Goal: Task Accomplishment & Management: Complete application form

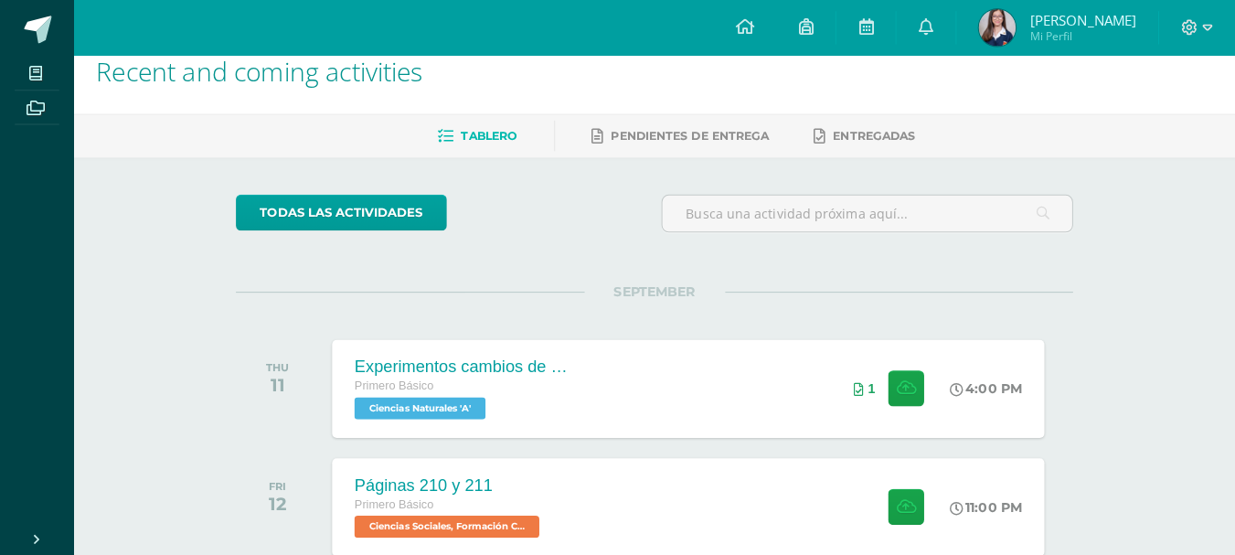
scroll to position [26, 0]
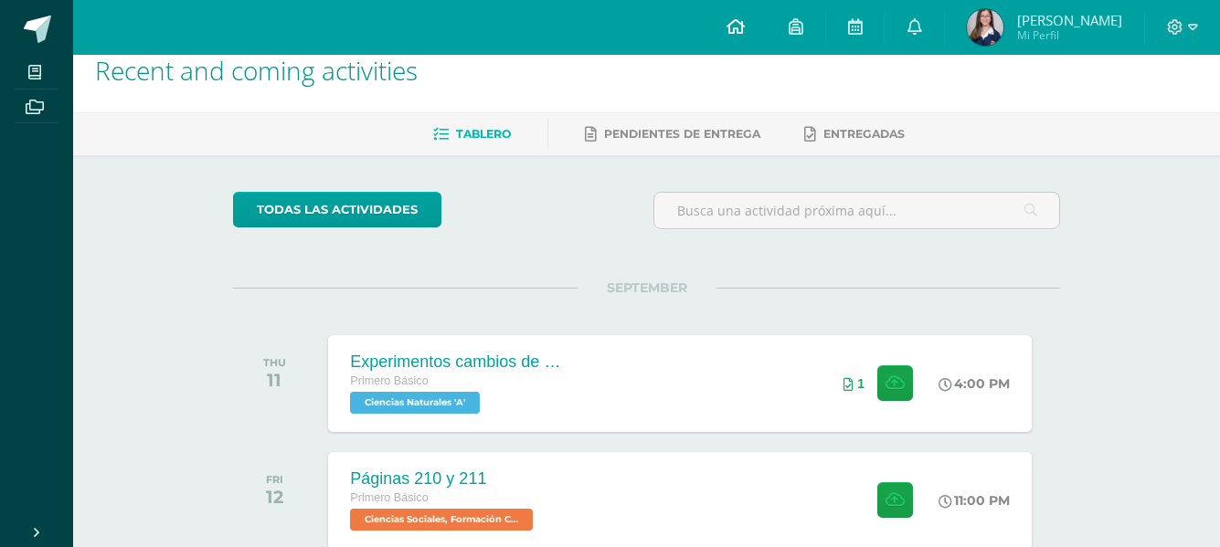
click at [745, 30] on icon at bounding box center [735, 26] width 18 height 16
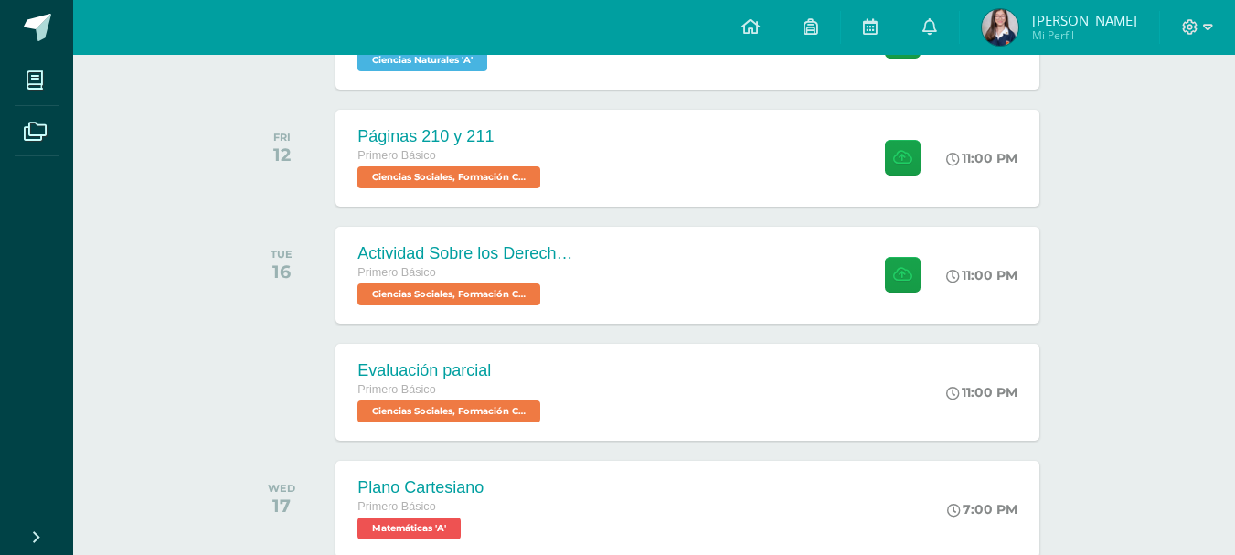
scroll to position [391, 0]
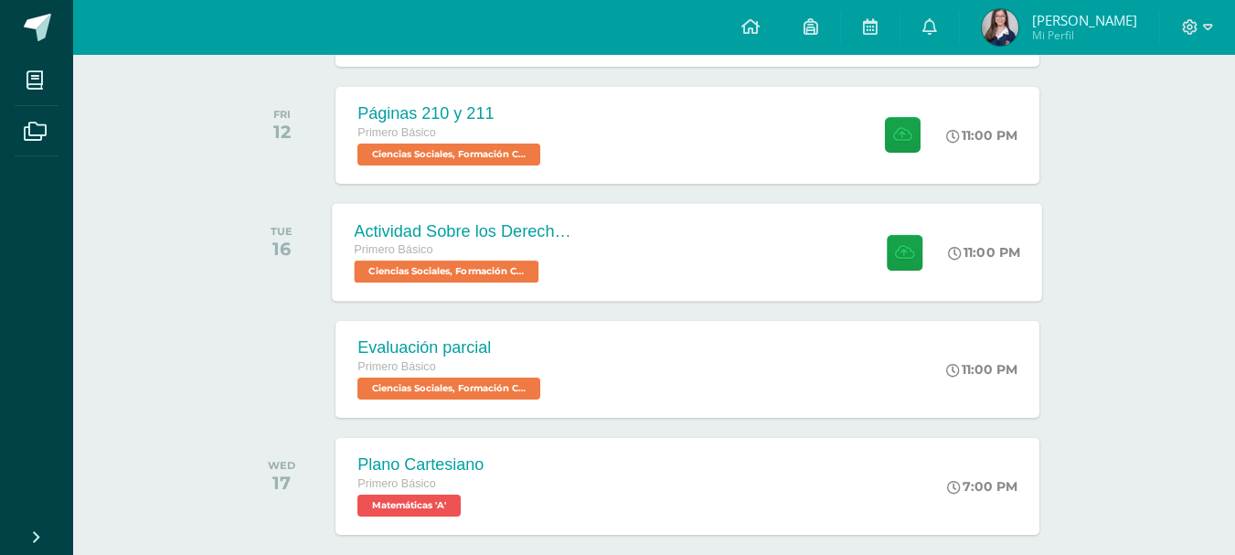
click at [545, 227] on div "Actividad Sobre los Derechos Humanos" at bounding box center [465, 230] width 221 height 19
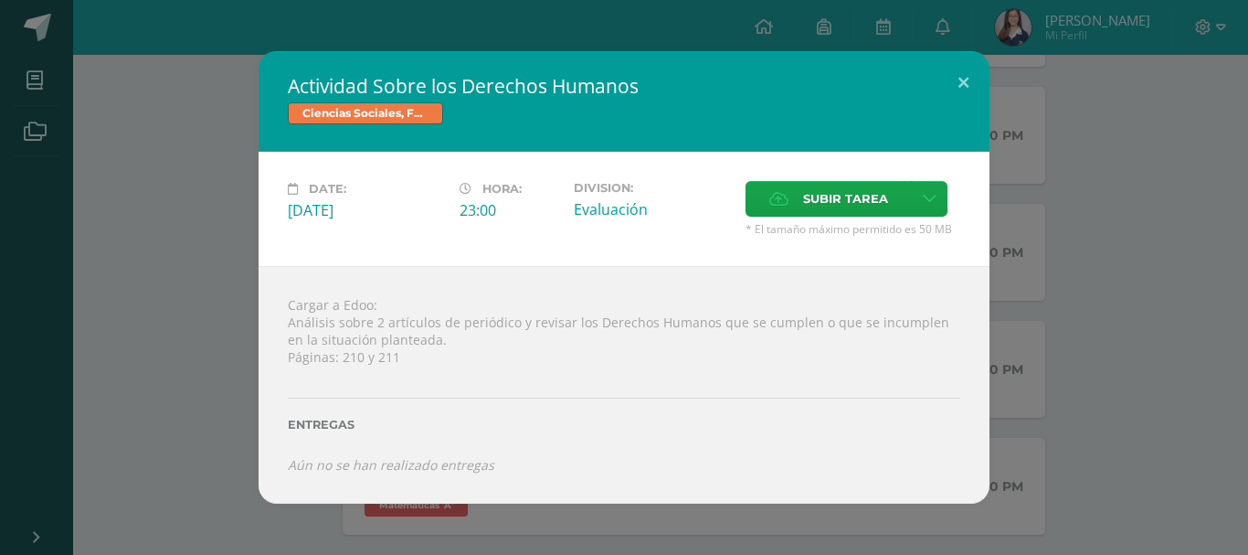
click at [225, 244] on div "Actividad Sobre los Derechos Humanos Ciencias Sociales, Formación Ciudadana e I…" at bounding box center [624, 276] width 1234 height 451
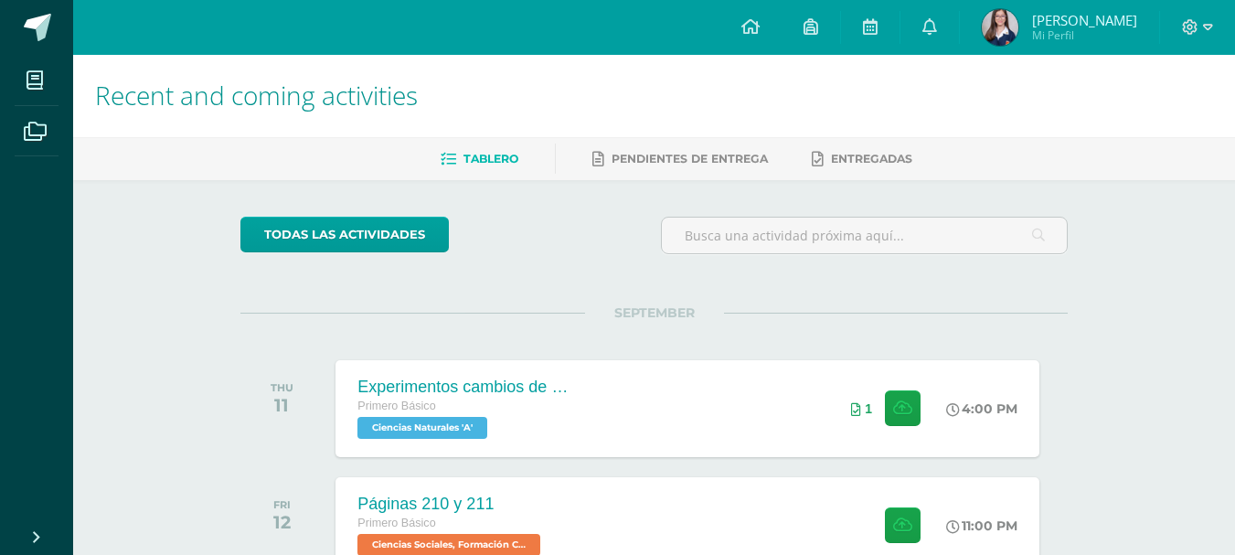
scroll to position [0, 0]
click at [759, 18] on icon at bounding box center [750, 26] width 18 height 16
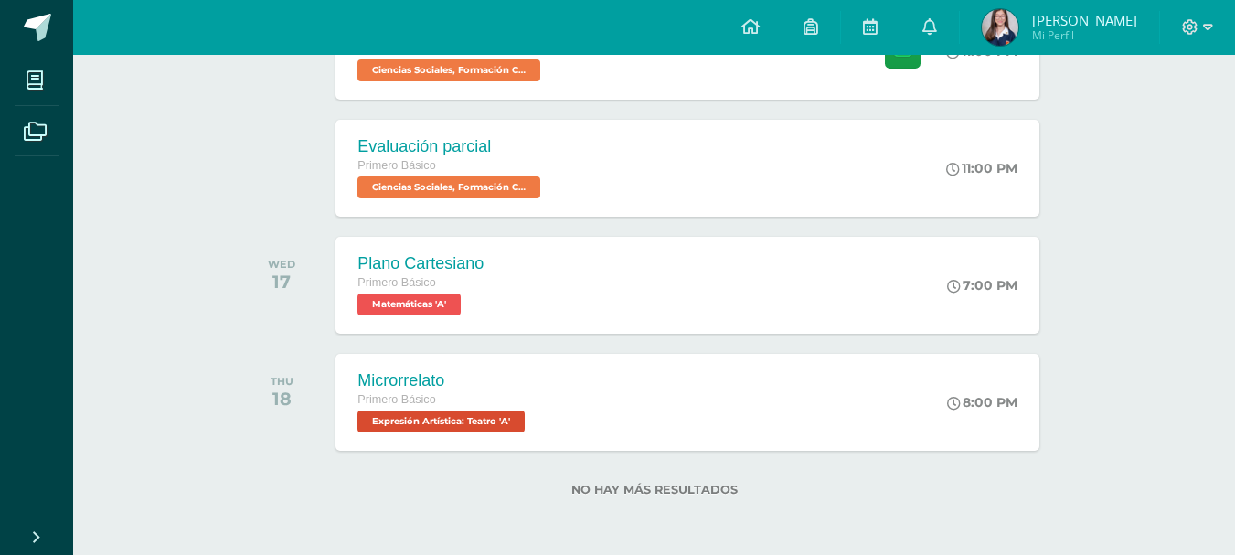
scroll to position [501, 0]
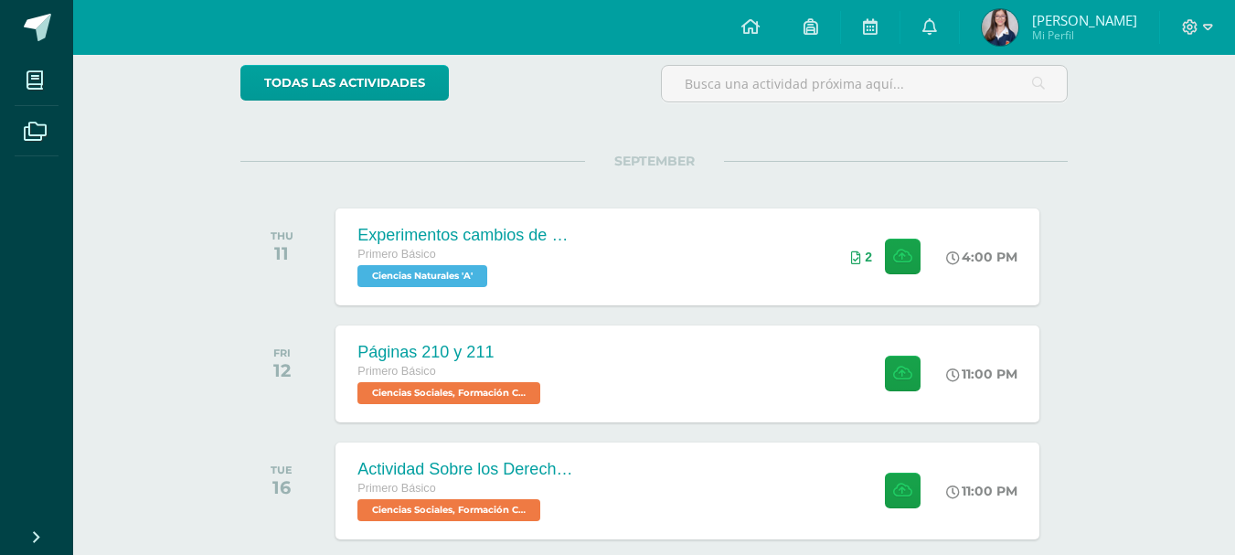
scroll to position [274, 0]
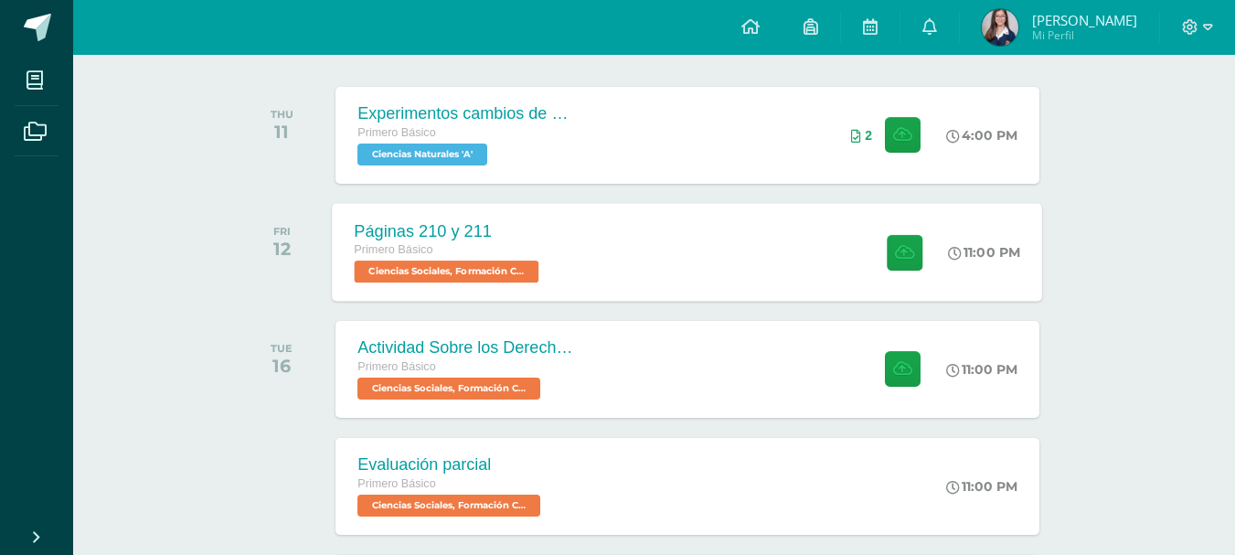
click at [746, 256] on div "Páginas 210 y 211 Primero Básico Ciencias Sociales, Formación Ciudadana e Inter…" at bounding box center [688, 252] width 710 height 98
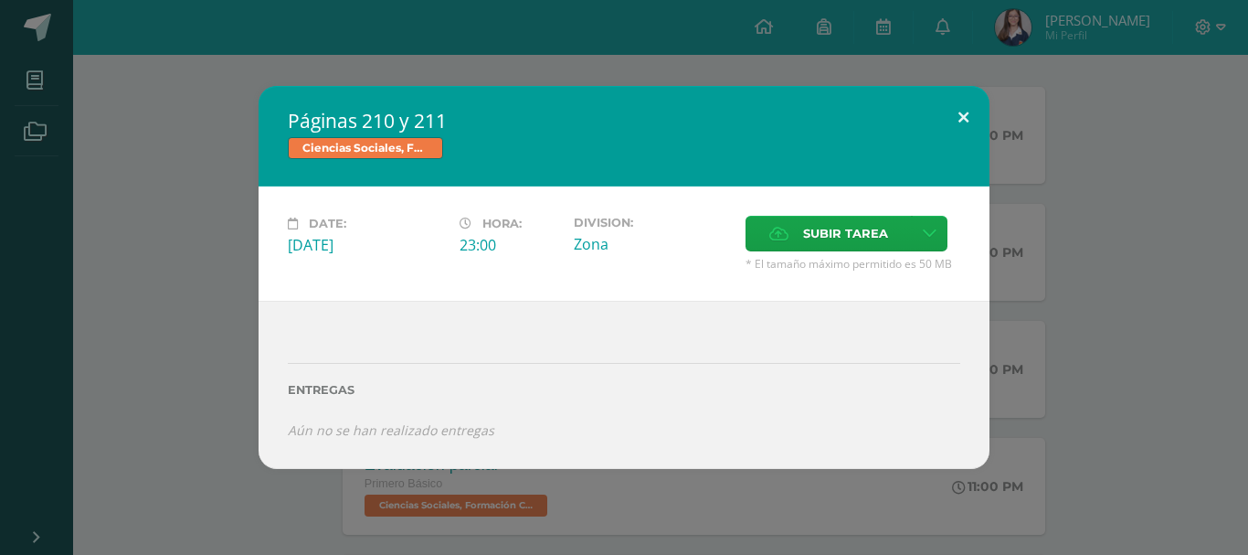
click at [954, 111] on button at bounding box center [964, 117] width 52 height 62
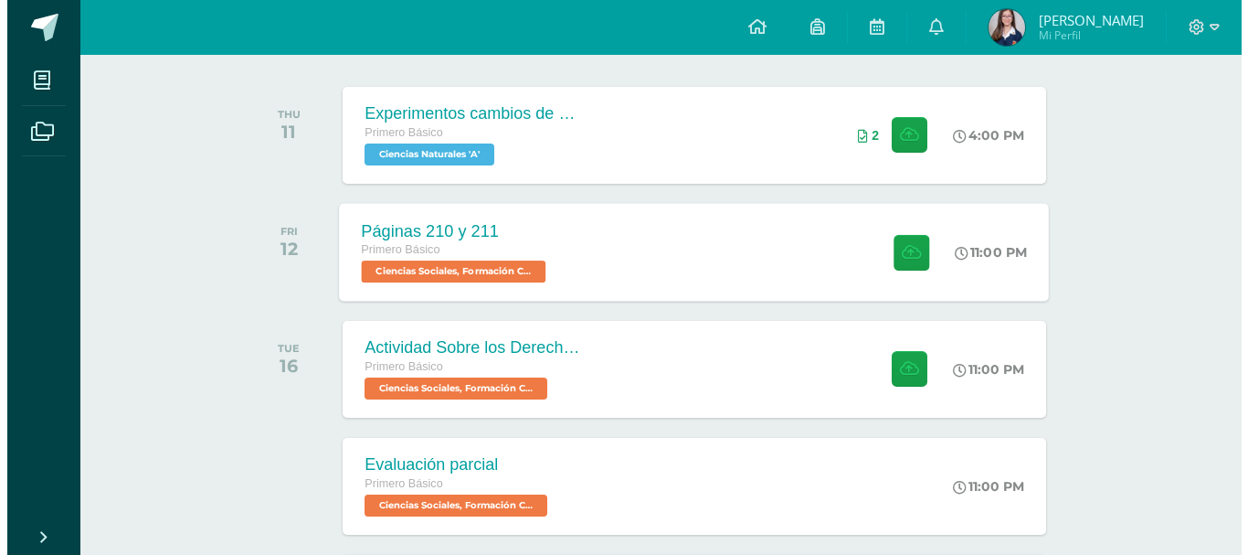
scroll to position [366, 0]
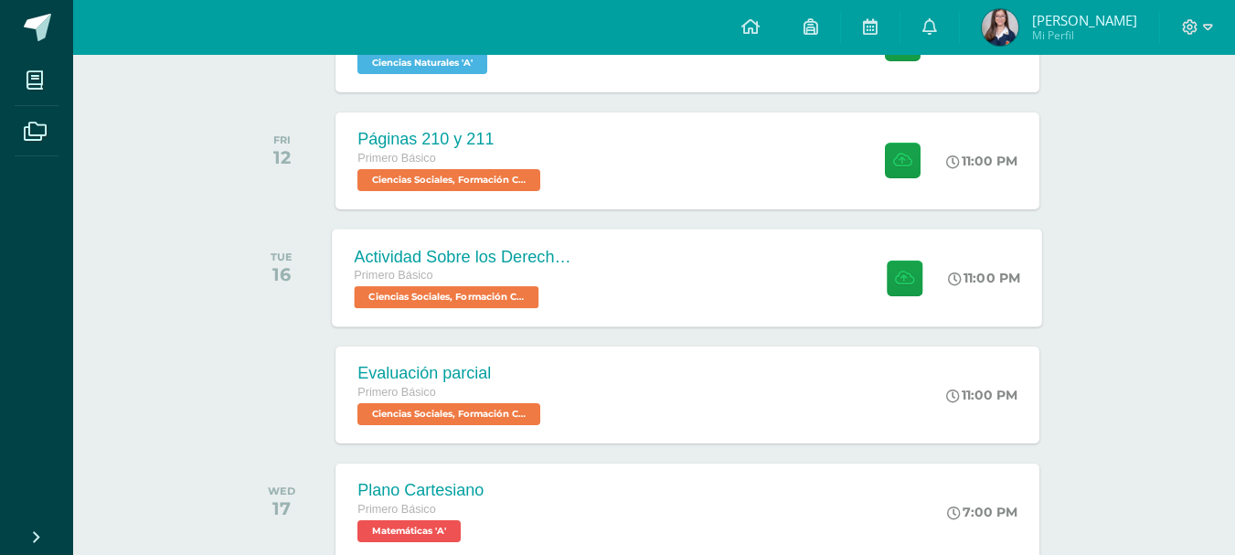
click at [784, 258] on div "Actividad Sobre los Derechos Humanos Primero Básico Ciencias Sociales, Formació…" at bounding box center [688, 277] width 710 height 98
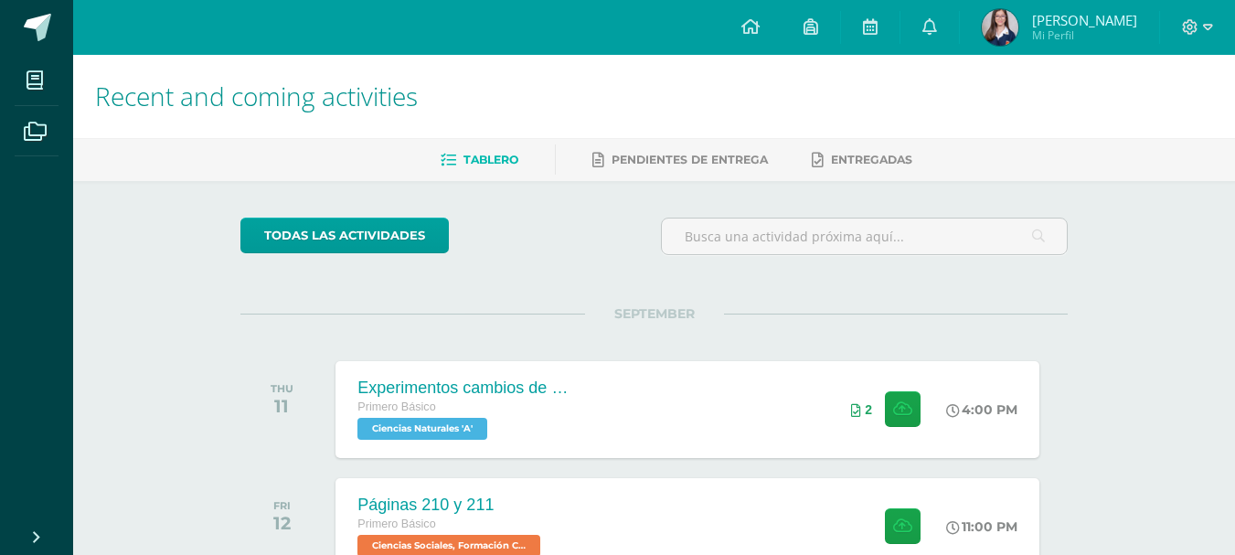
drag, startPoint x: 734, startPoint y: 262, endPoint x: 239, endPoint y: 346, distance: 501.5
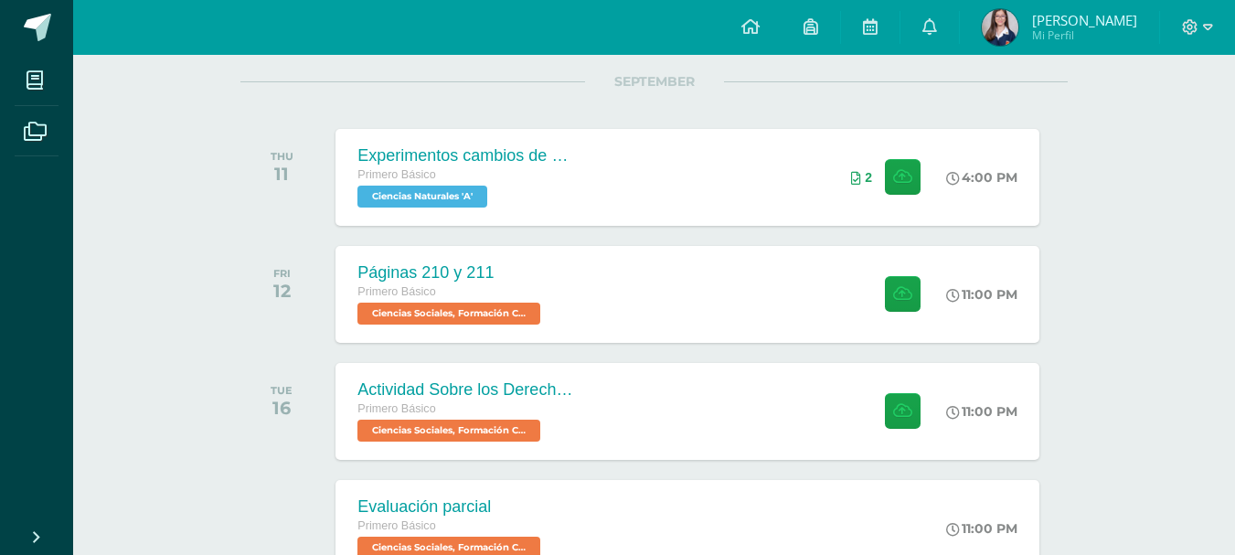
scroll to position [274, 0]
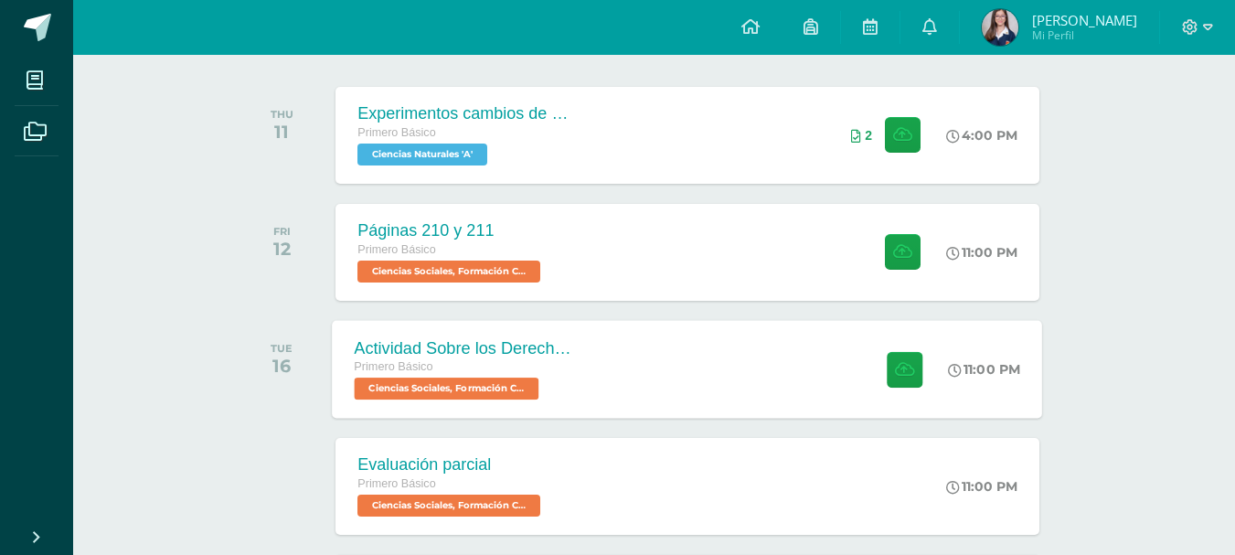
click at [541, 359] on div "Primero Básico" at bounding box center [465, 367] width 221 height 20
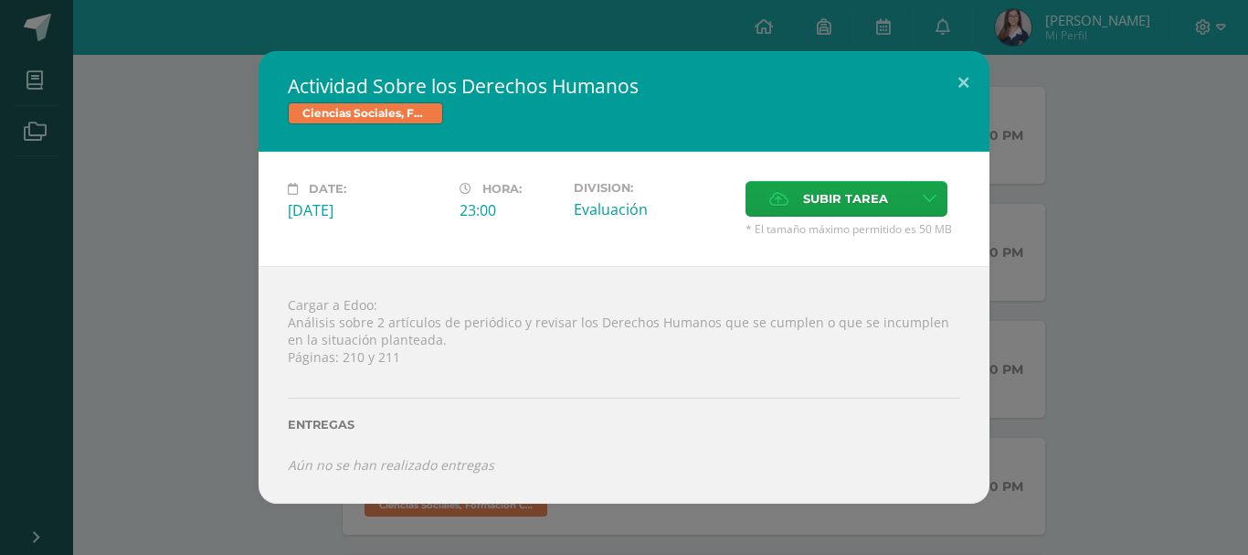
click at [174, 217] on div "Actividad Sobre los Derechos Humanos Ciencias Sociales, Formación Ciudadana e I…" at bounding box center [624, 276] width 1234 height 451
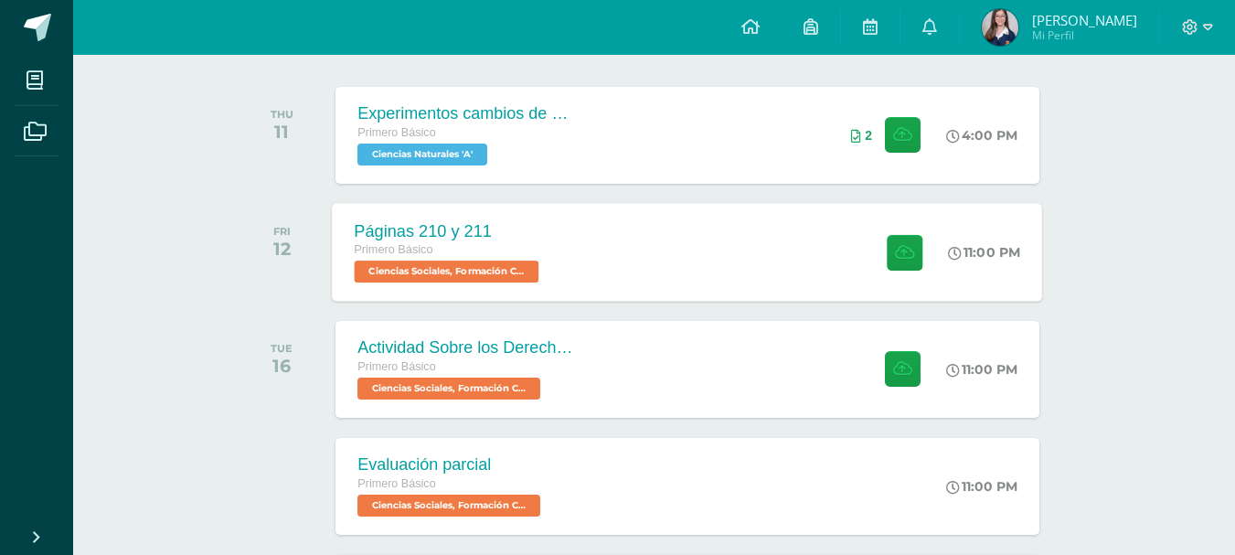
click at [582, 251] on div "Páginas 210 y 211 Primero Básico Ciencias Sociales, Formación Ciudadana e Inter…" at bounding box center [688, 252] width 710 height 98
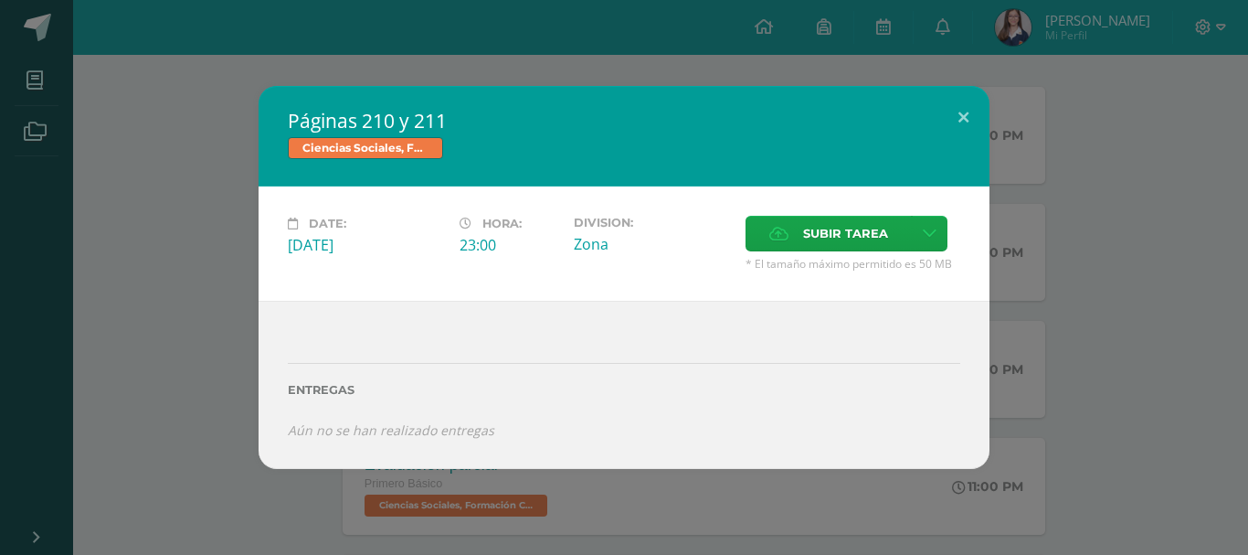
click at [235, 192] on div "Páginas 210 y 211 Ciencias Sociales, Formación Ciudadana e Interculturalidad Da…" at bounding box center [624, 277] width 1234 height 382
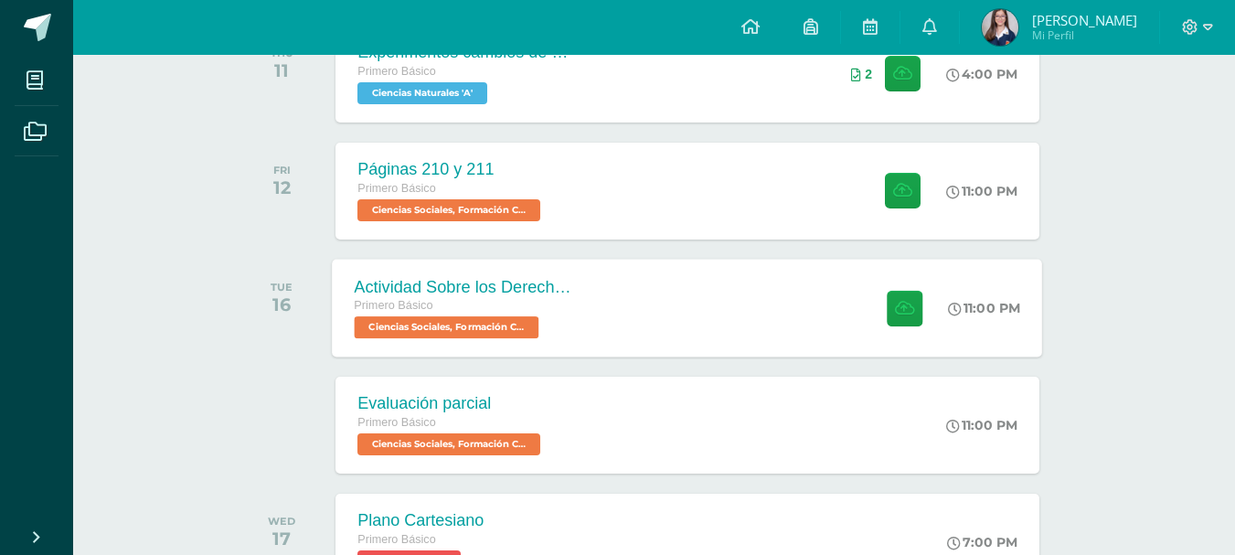
scroll to position [318, 0]
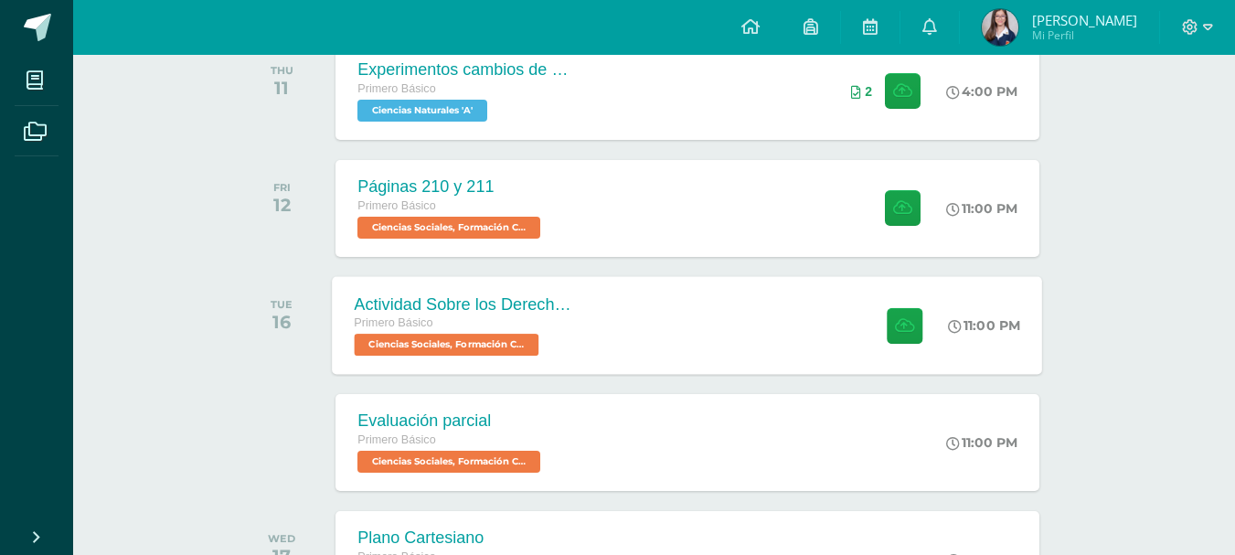
click at [578, 313] on div "Actividad Sobre los Derechos Humanos Primero Básico Ciencias Sociales, Formació…" at bounding box center [466, 325] width 266 height 98
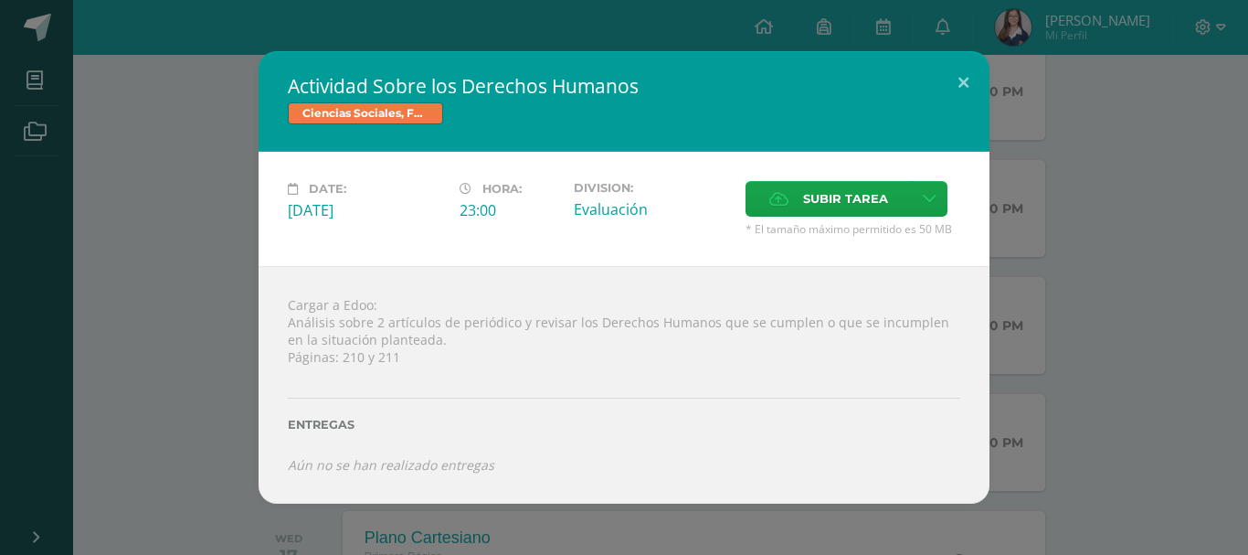
click at [200, 160] on div "Actividad Sobre los Derechos Humanos Ciencias Sociales, Formación Ciudadana e I…" at bounding box center [624, 276] width 1234 height 451
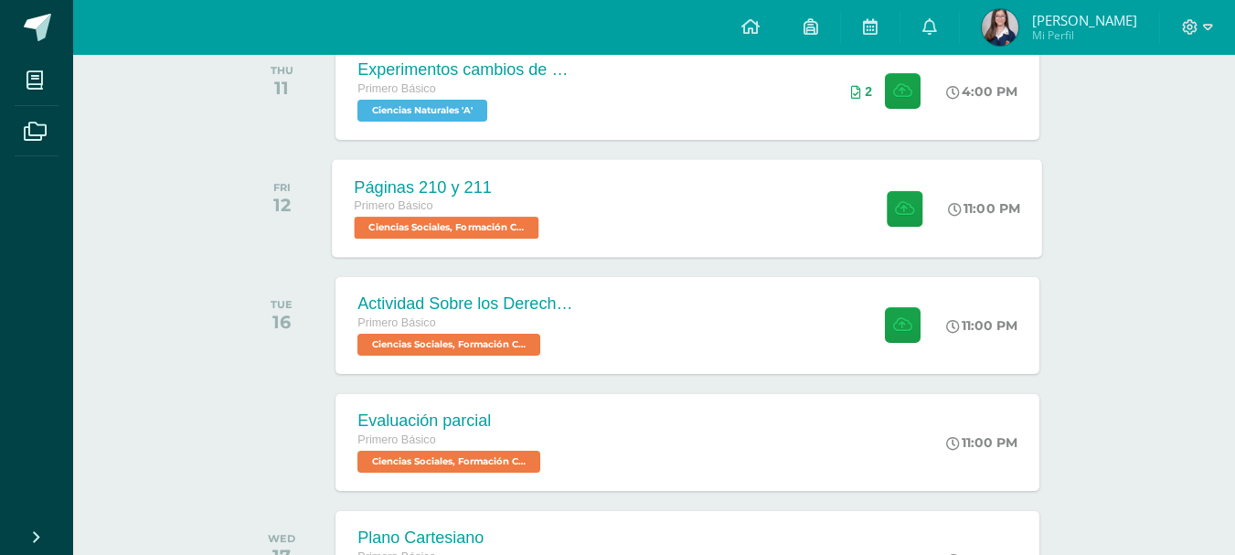
click at [655, 200] on div "Páginas 210 y 211 Primero Básico Ciencias Sociales, Formación Ciudadana e Inter…" at bounding box center [688, 208] width 710 height 98
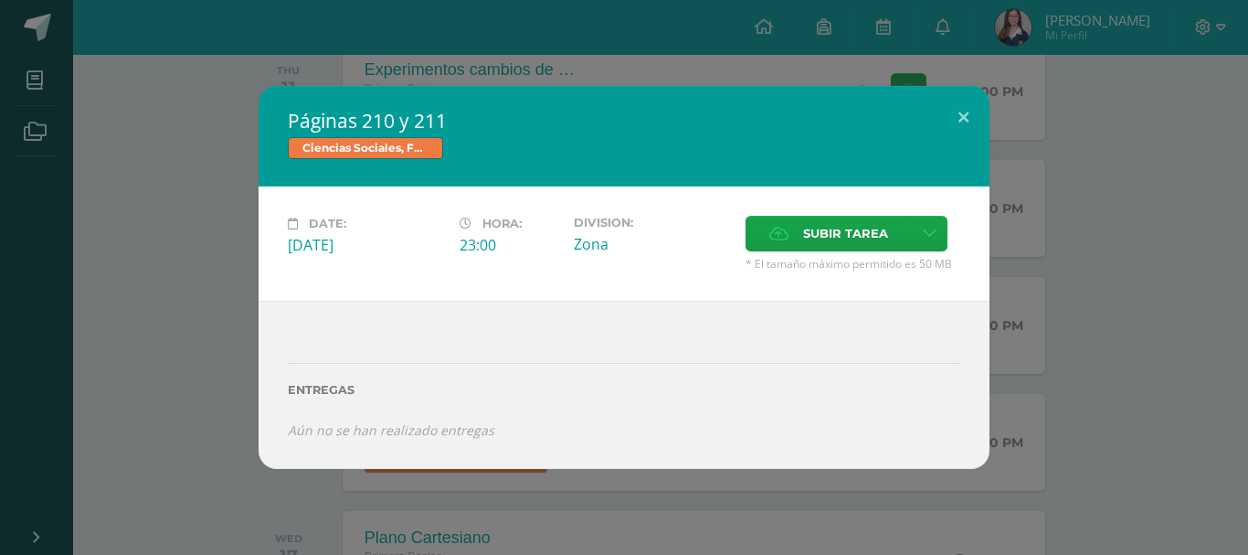
click at [157, 239] on div "Páginas 210 y 211 Ciencias Sociales, Formación Ciudadana e Interculturalidad Da…" at bounding box center [624, 277] width 1234 height 382
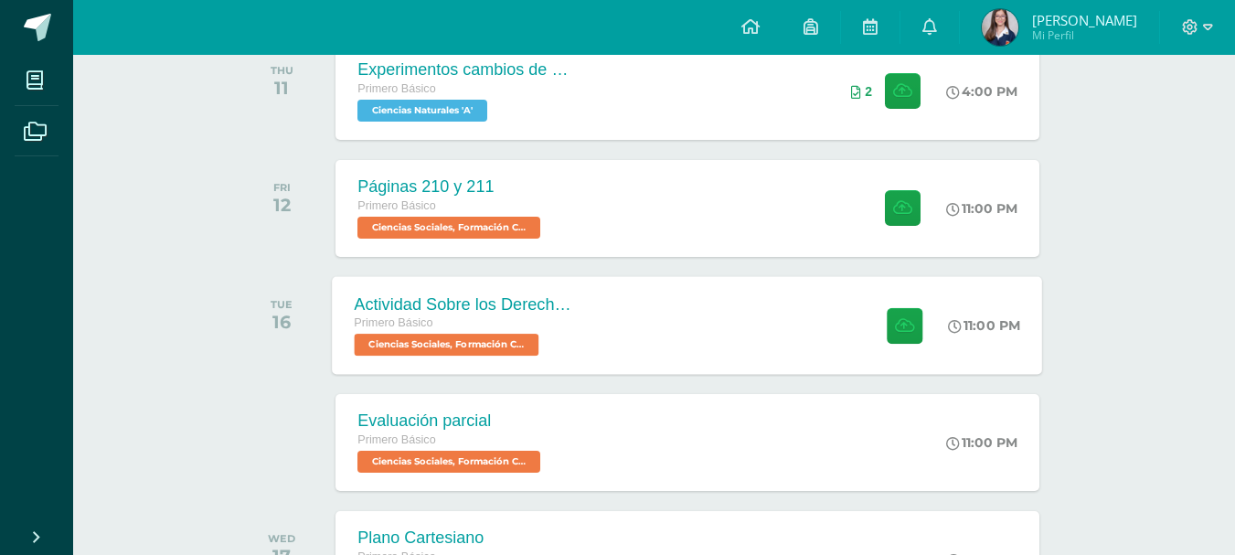
click at [741, 310] on div "Actividad Sobre los Derechos Humanos Primero Básico Ciencias Sociales, Formació…" at bounding box center [688, 325] width 710 height 98
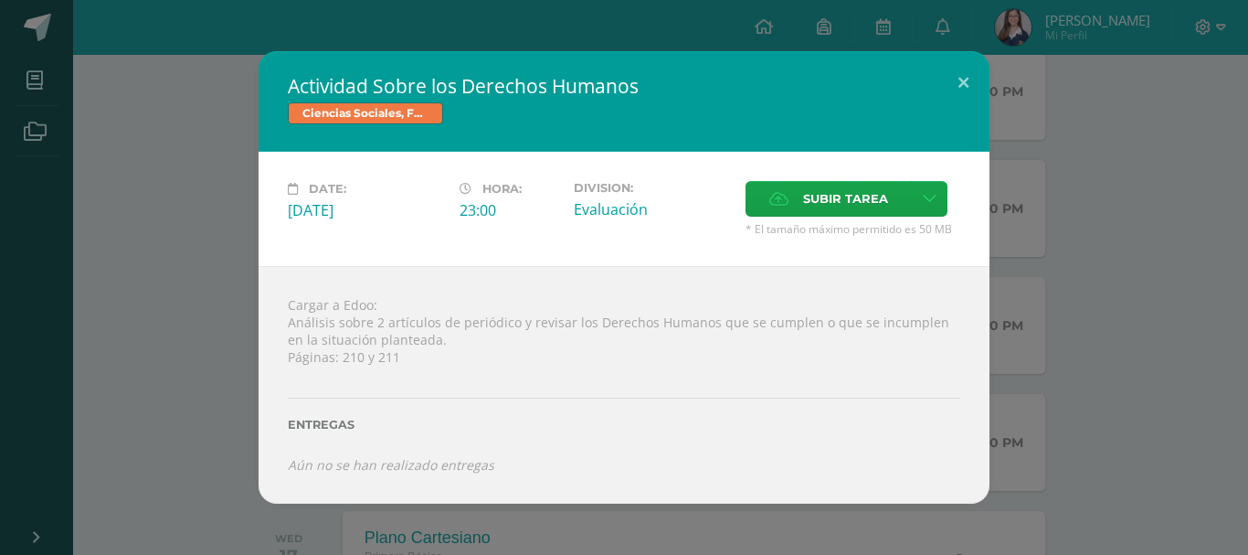
click at [186, 305] on div "Actividad Sobre los Derechos Humanos Ciencias Sociales, Formación Ciudadana e I…" at bounding box center [624, 276] width 1234 height 451
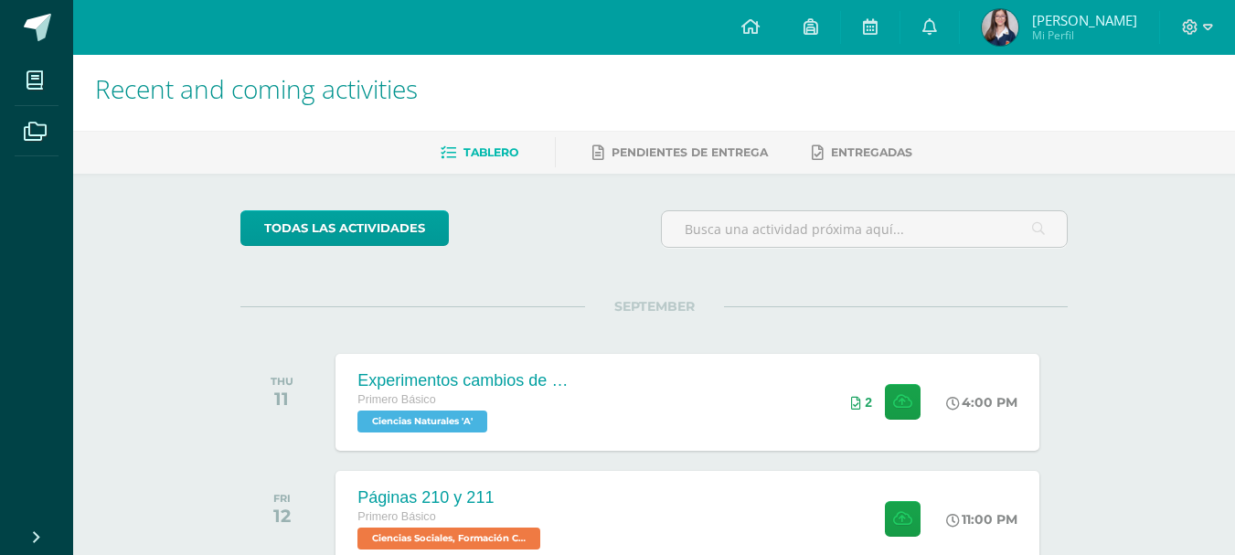
scroll to position [0, 0]
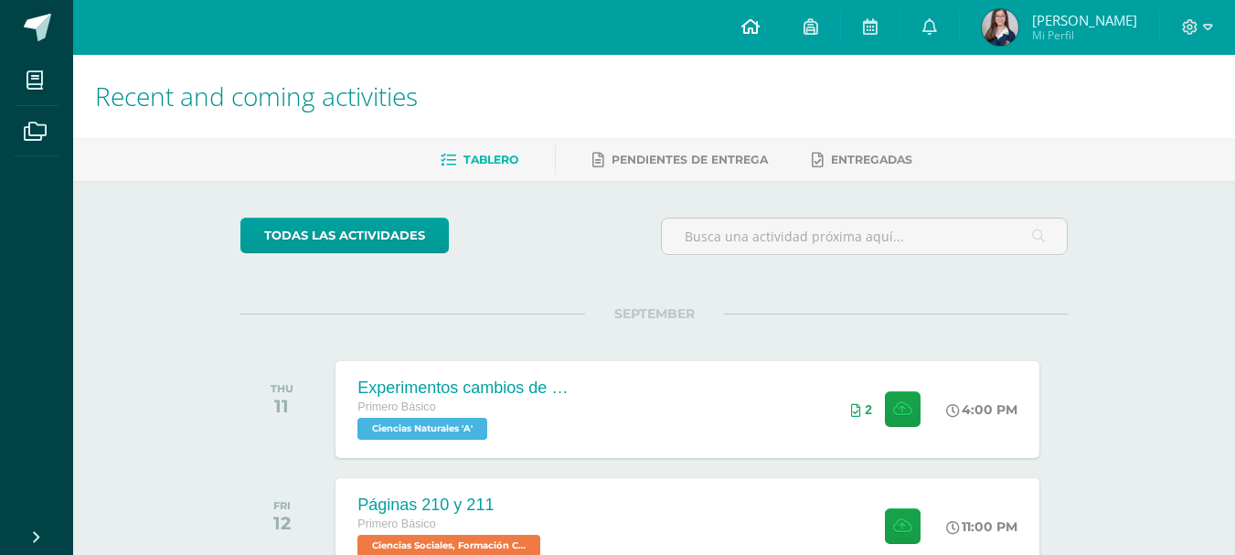
click at [759, 21] on icon at bounding box center [750, 26] width 18 height 16
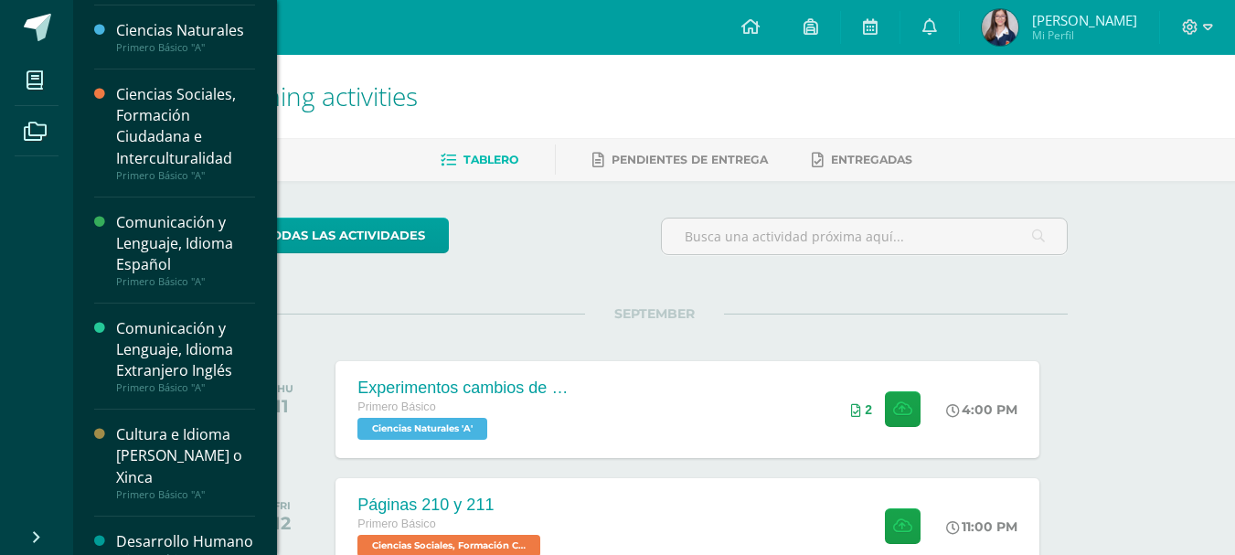
scroll to position [91, 0]
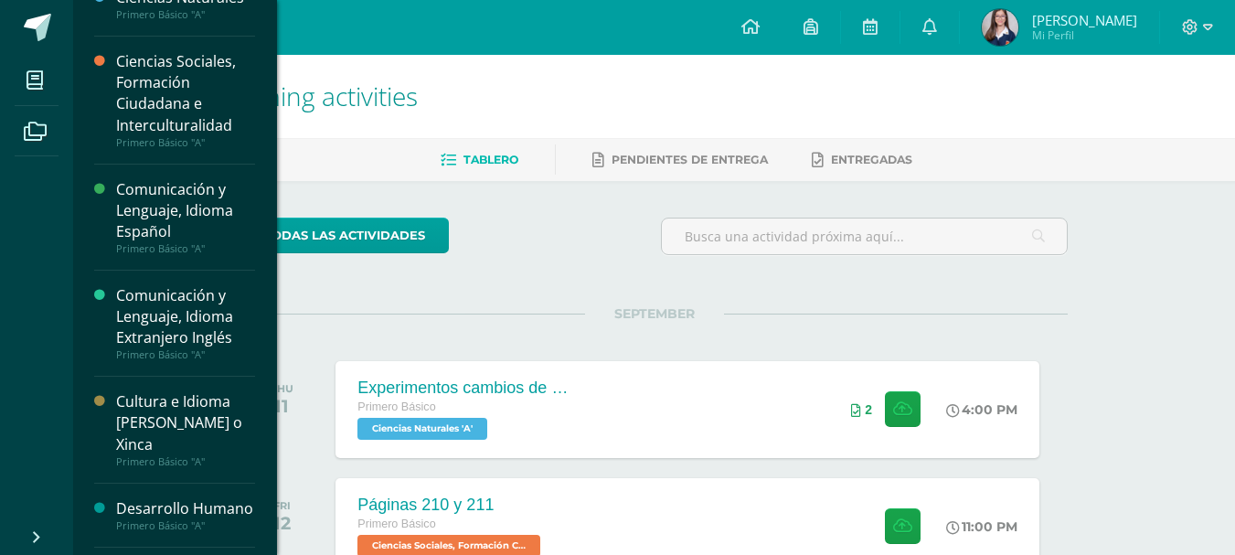
click at [176, 401] on div "Cultura e Idioma [PERSON_NAME] o Xinca" at bounding box center [185, 422] width 139 height 63
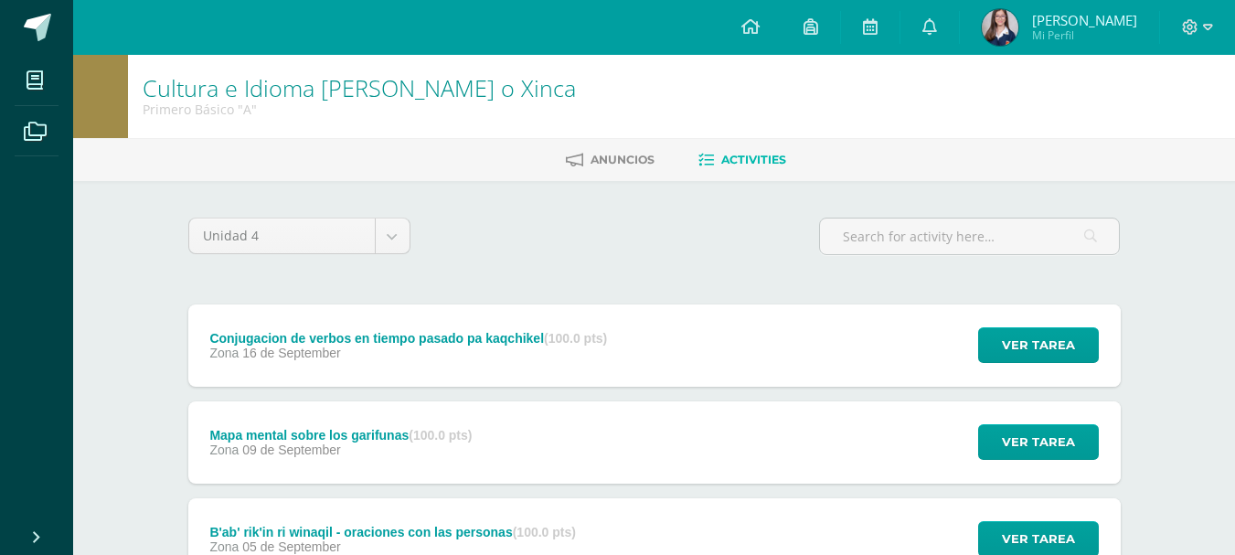
scroll to position [91, 0]
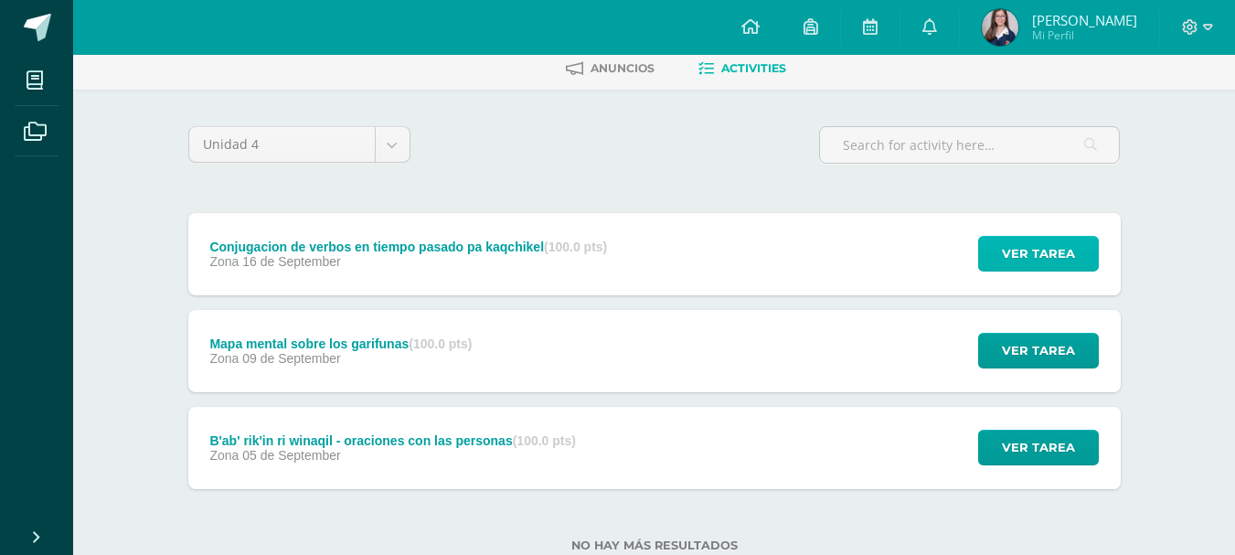
click at [1052, 246] on span "Ver tarea" at bounding box center [1038, 254] width 73 height 34
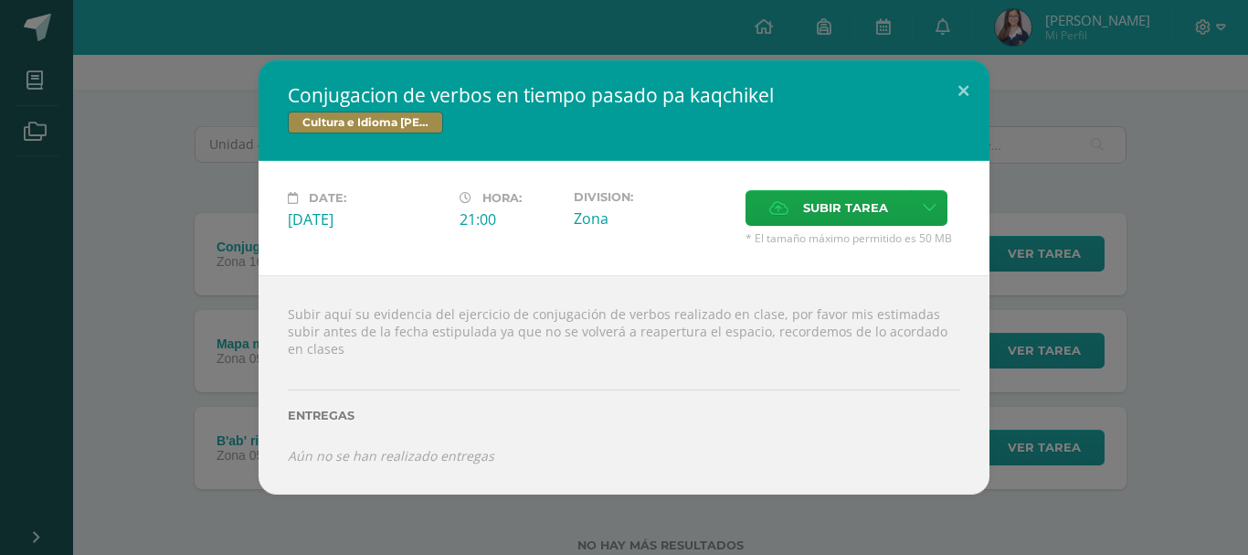
click at [213, 265] on div "Conjugacion de verbos en tiempo pasado pa kaqchikel Cultura e Idioma Maya Garíf…" at bounding box center [624, 277] width 1234 height 434
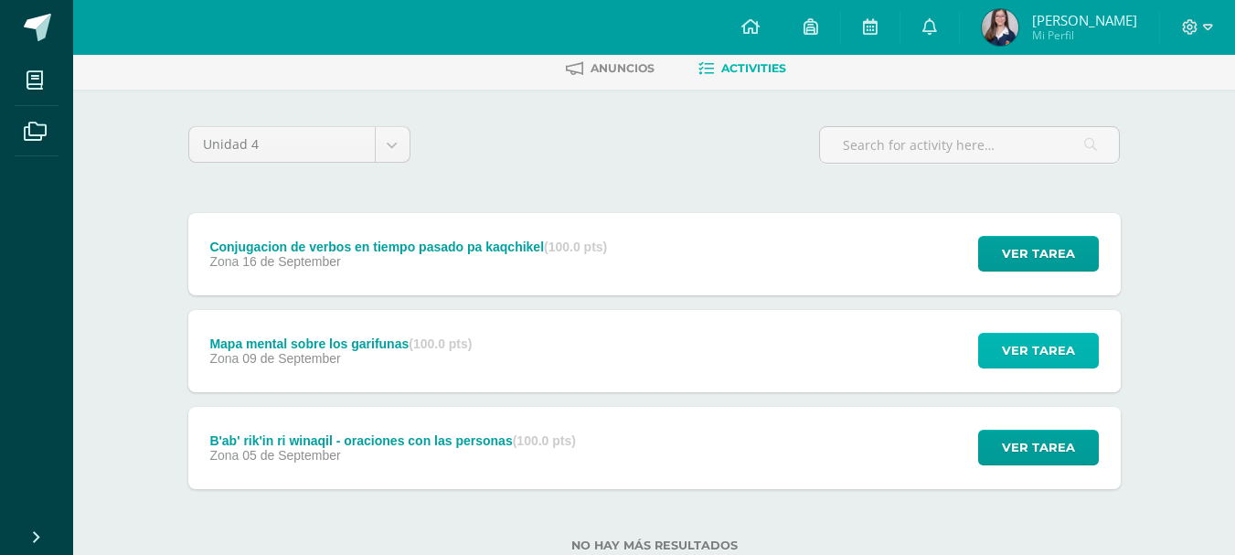
click at [1037, 343] on span "Ver tarea" at bounding box center [1038, 351] width 73 height 34
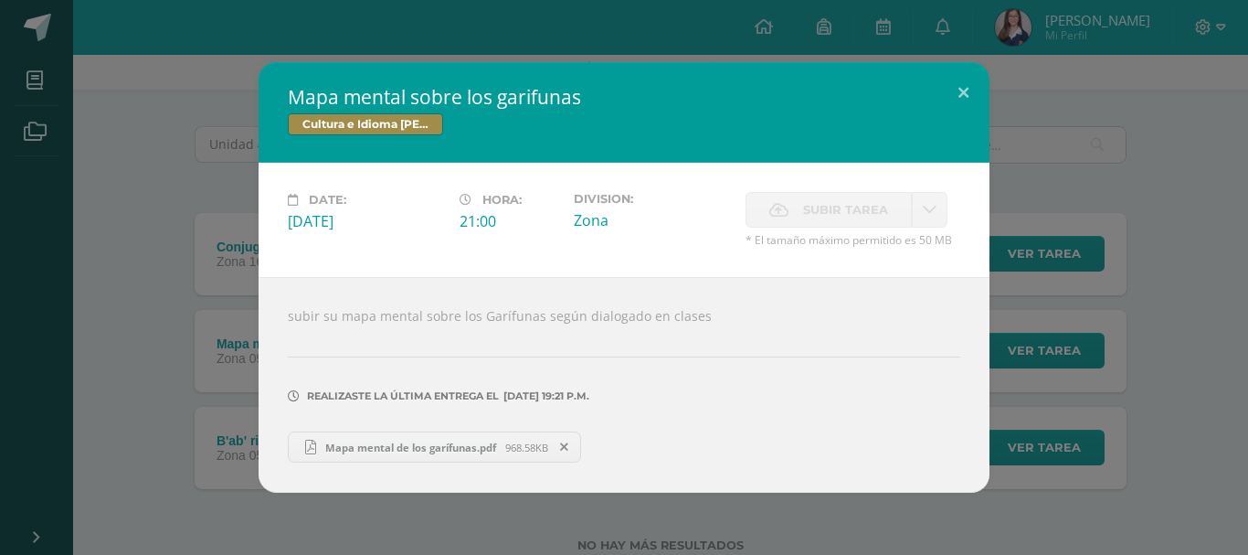
click at [1047, 345] on div "Mapa mental sobre los garifunas Cultura e Idioma Maya Garífuna o Xinca Date: Tu…" at bounding box center [624, 277] width 1234 height 430
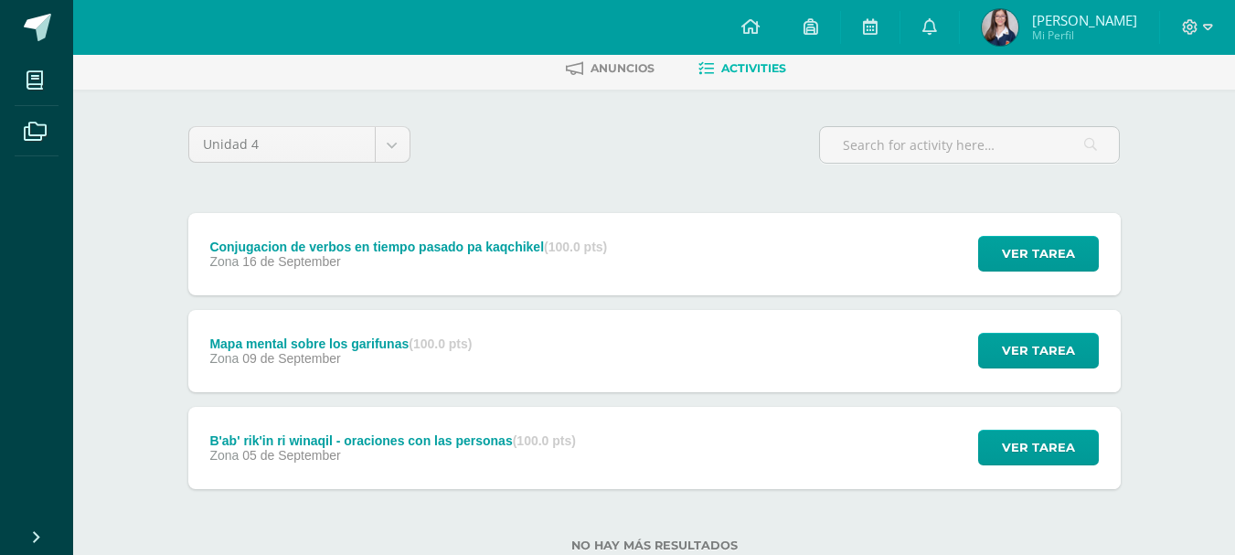
click at [775, 347] on div "Mapa mental sobre los garifunas (100.0 pts) Zona 09 de September Ver tarea Mapa…" at bounding box center [654, 351] width 932 height 82
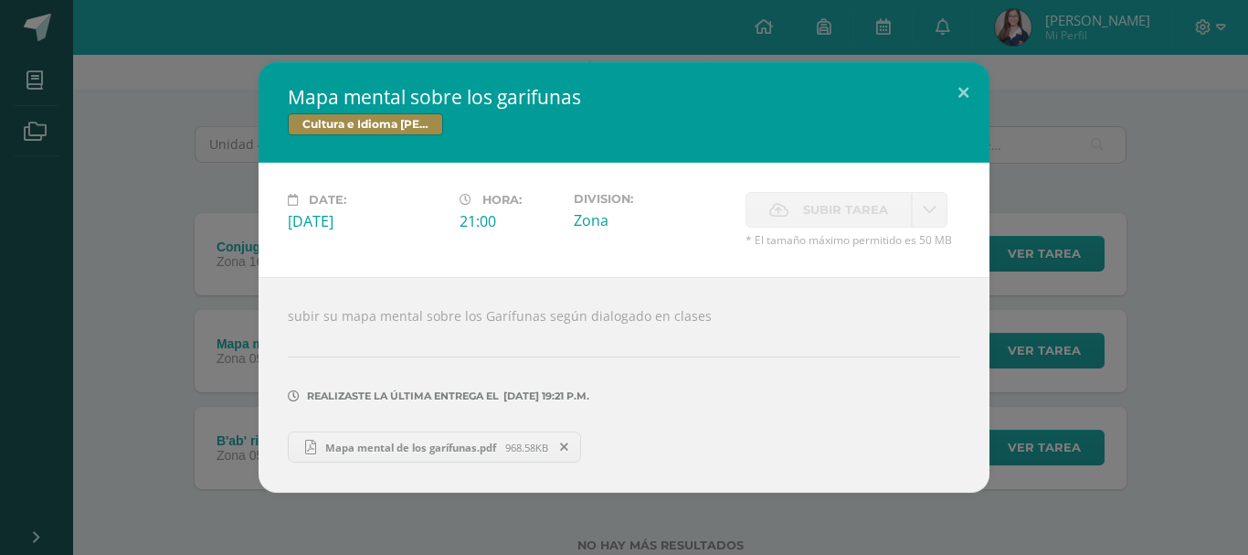
click at [1015, 433] on div "Mapa mental sobre los garifunas Cultura e Idioma Maya Garífuna o Xinca Date: Tu…" at bounding box center [624, 277] width 1234 height 430
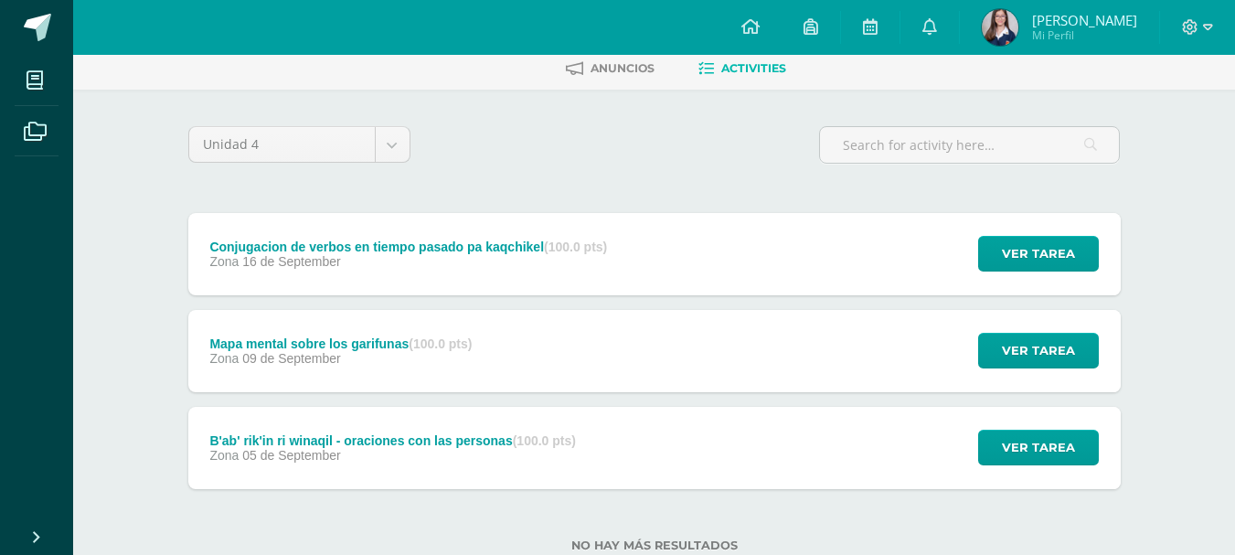
click at [741, 436] on div "B'ab' rik'in ri winaqil - oraciones con las personas (100.0 pts) Zona 05 de Sep…" at bounding box center [654, 448] width 932 height 82
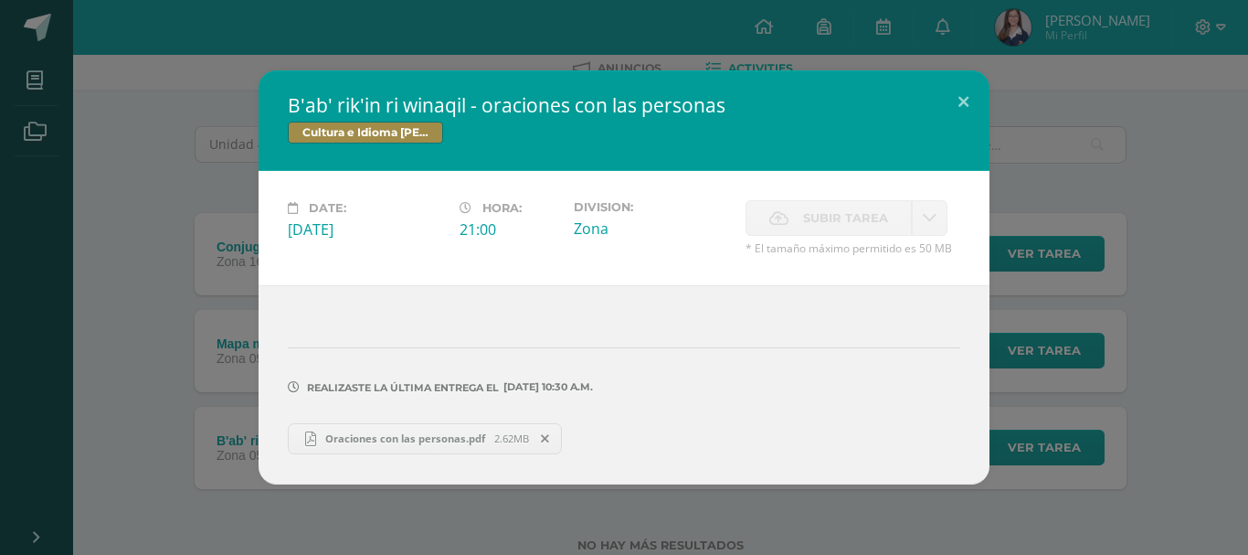
click at [999, 437] on div "B'ab' rik'in ri winaqil - oraciones con las personas Cultura e Idioma Maya Garí…" at bounding box center [624, 276] width 1234 height 413
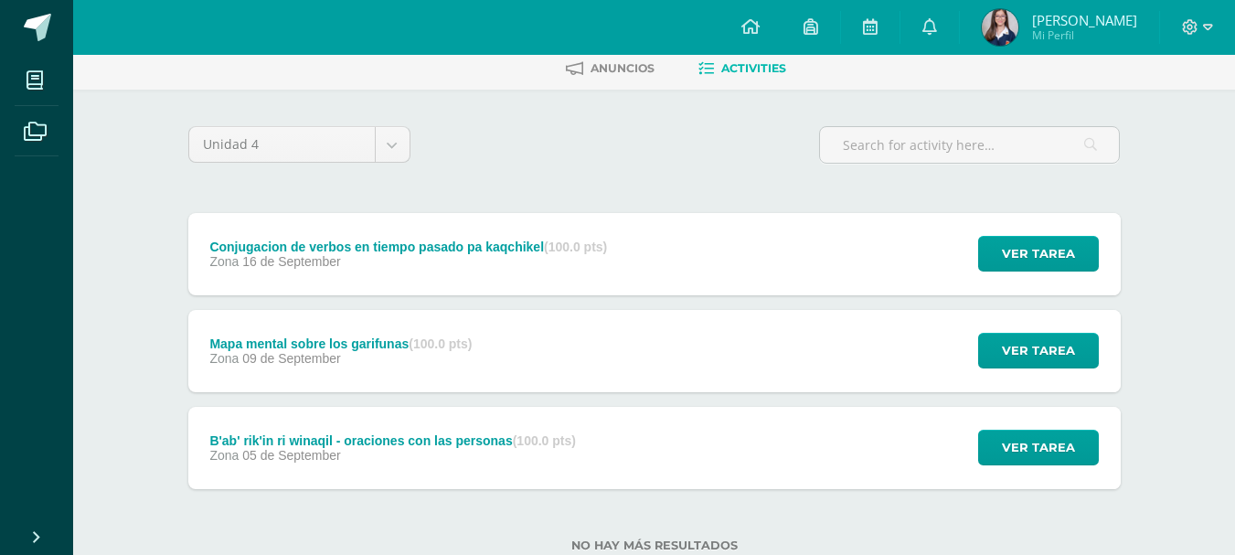
click at [718, 438] on div "B'ab' rik'in ri winaqil - oraciones con las personas (100.0 pts) Zona 05 de Sep…" at bounding box center [654, 448] width 932 height 82
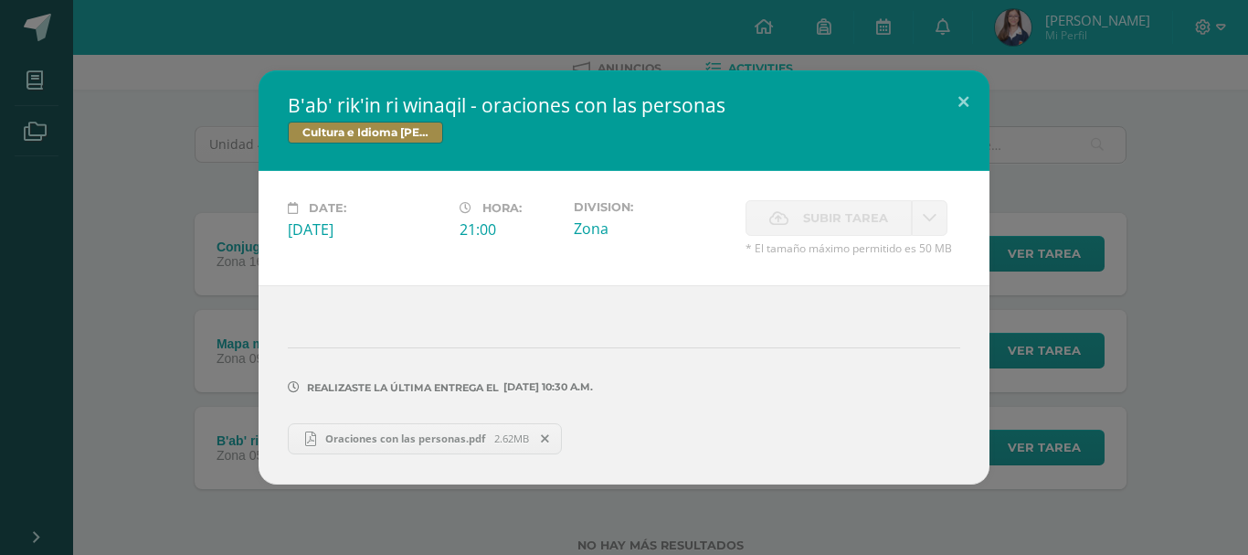
click at [1097, 419] on div "B'ab' rik'in ri winaqil - oraciones con las personas Cultura e Idioma Maya Garí…" at bounding box center [624, 276] width 1234 height 413
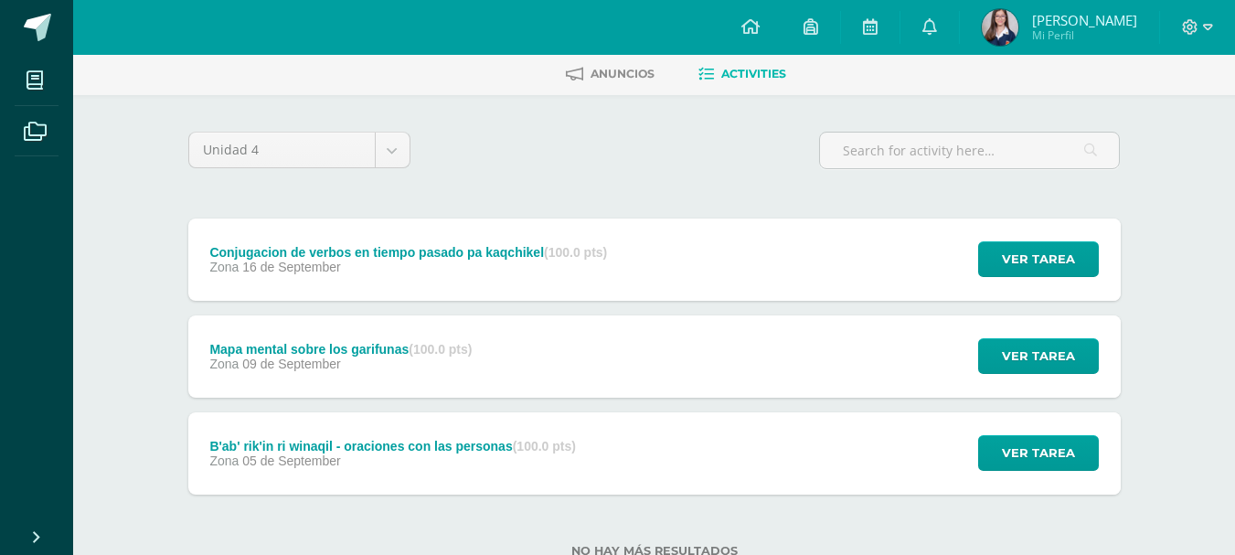
scroll to position [0, 0]
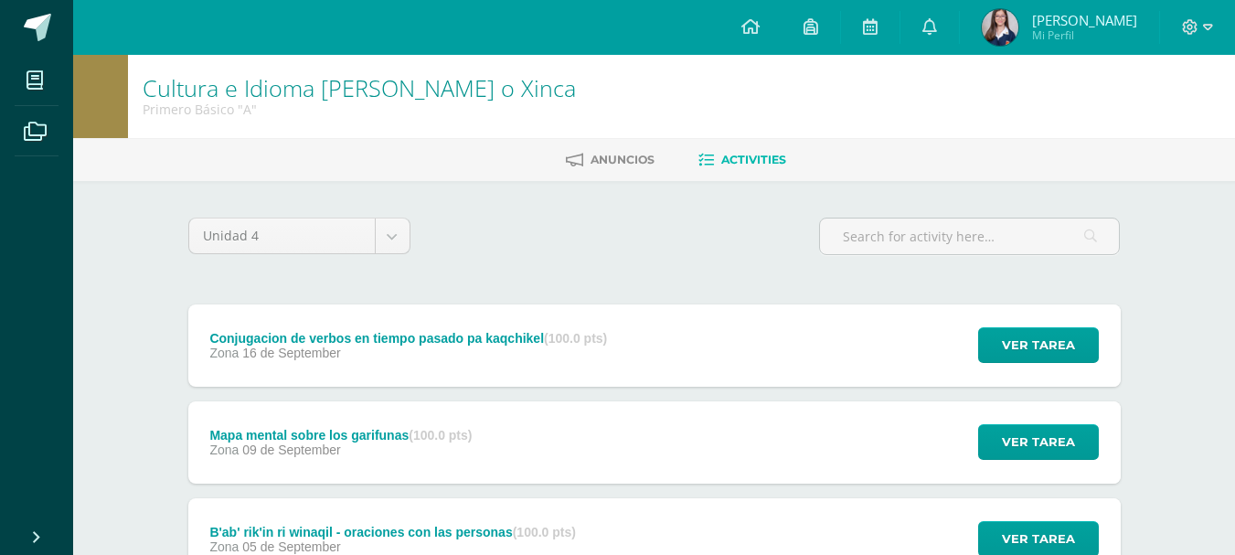
click at [624, 349] on div "Conjugacion de verbos en tiempo pasado pa kaqchikel (100.0 pts) Zona 16 de Sept…" at bounding box center [408, 345] width 441 height 82
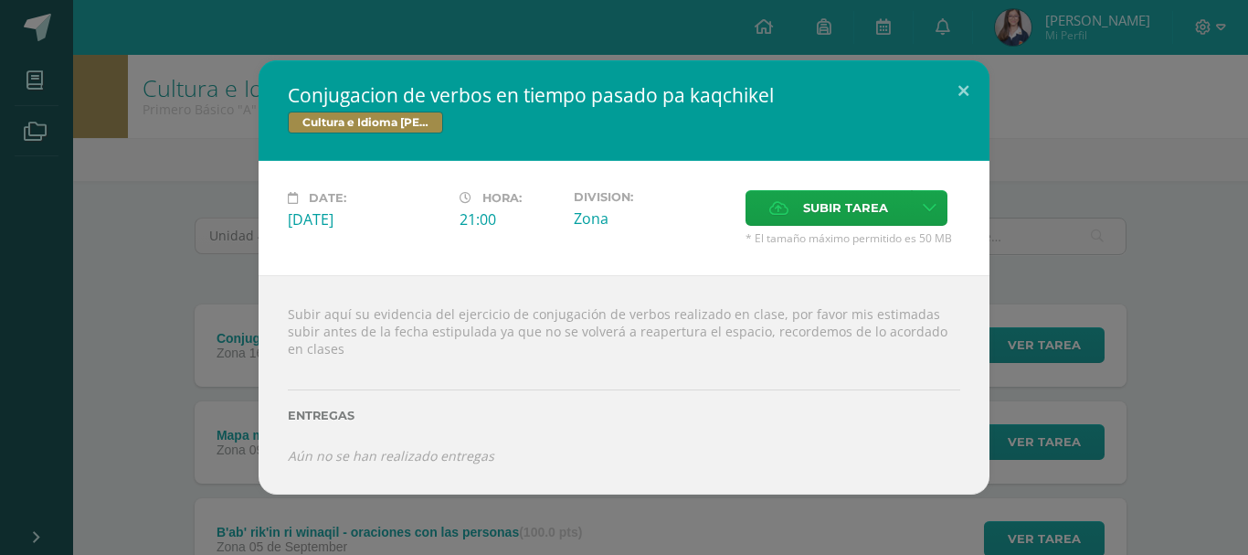
click at [187, 376] on div "Conjugacion de verbos en tiempo pasado pa kaqchikel Cultura e Idioma Maya Garíf…" at bounding box center [624, 277] width 1234 height 434
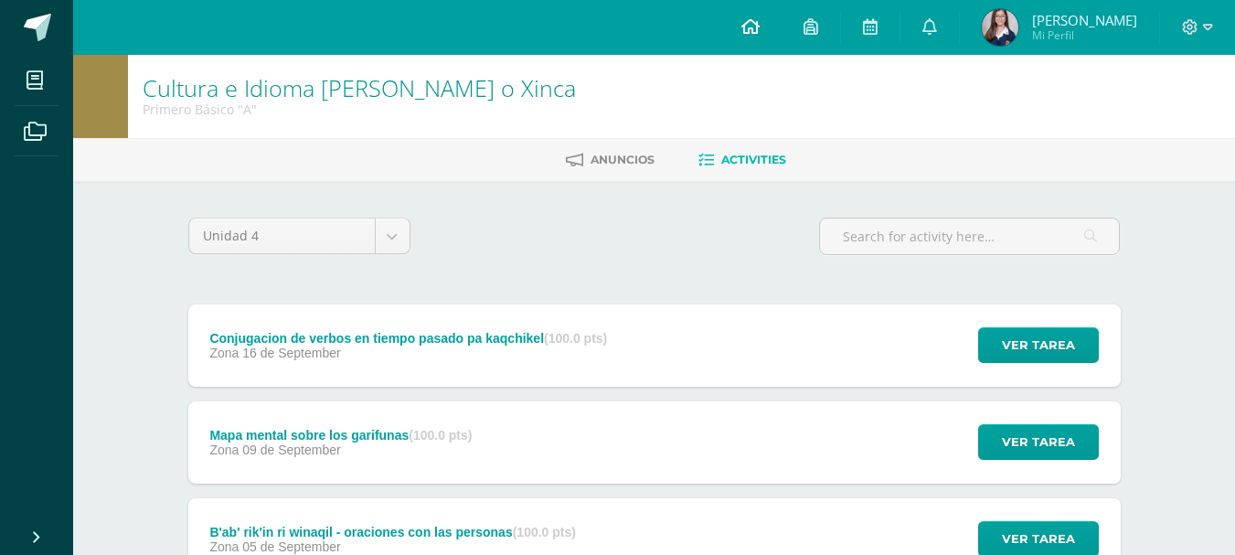
click at [759, 25] on icon at bounding box center [750, 26] width 18 height 16
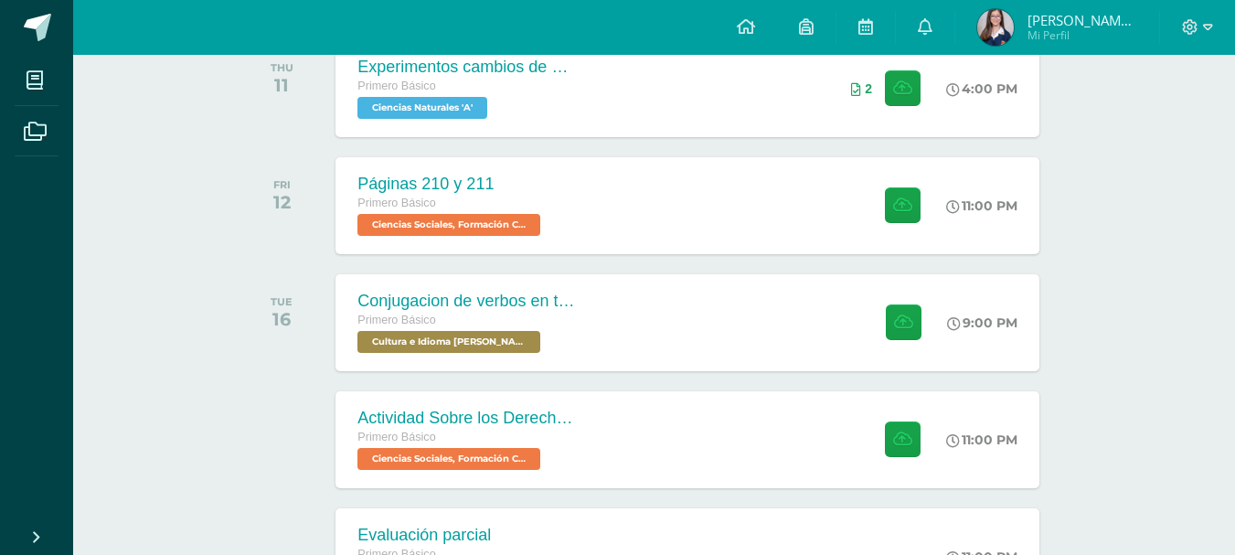
scroll to position [366, 0]
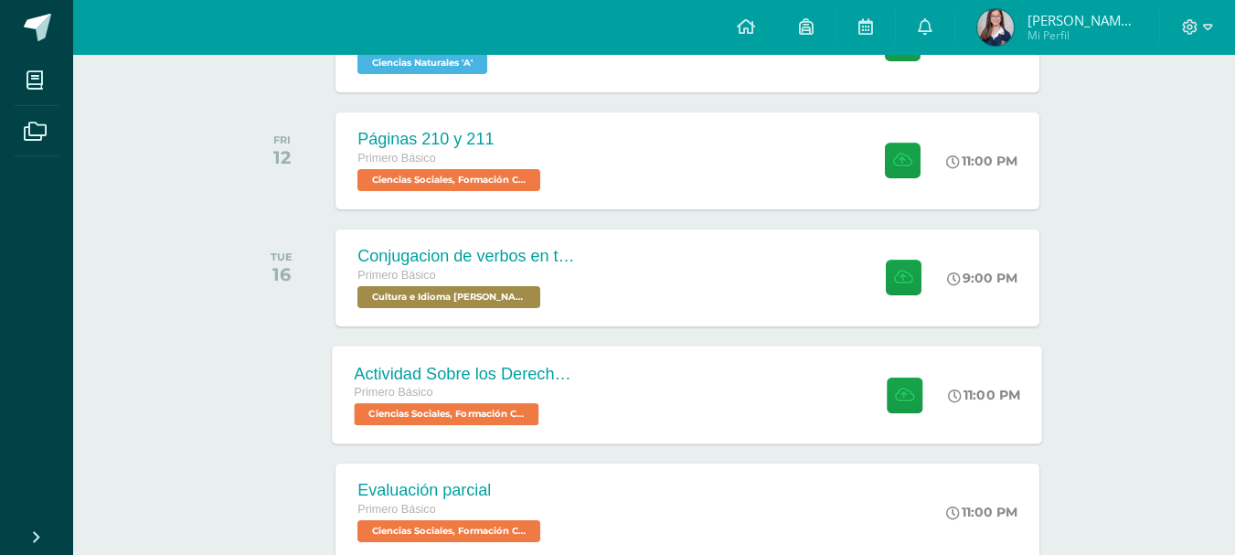
click at [652, 394] on div "Actividad Sobre los Derechos Humanos Primero Básico Ciencias Sociales, Formació…" at bounding box center [688, 394] width 710 height 98
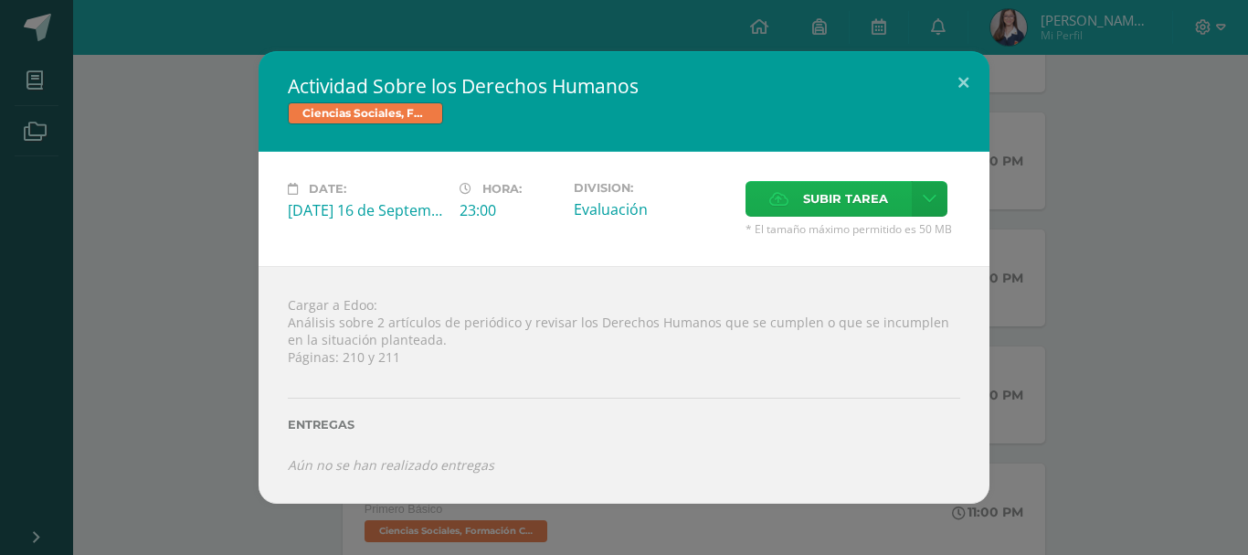
click at [827, 193] on span "Subir tarea" at bounding box center [845, 199] width 85 height 34
click at [0, 0] on input "Subir tarea" at bounding box center [0, 0] width 0 height 0
click at [870, 202] on span "Subir tarea" at bounding box center [845, 199] width 85 height 34
click at [0, 0] on input "Subir tarea" at bounding box center [0, 0] width 0 height 0
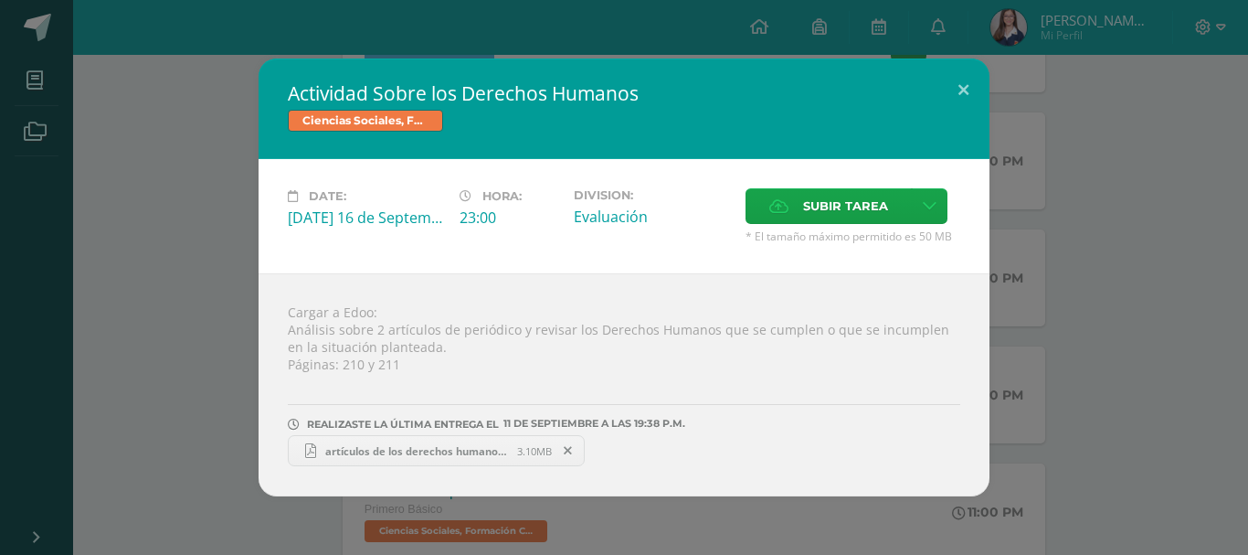
click at [1197, 437] on div "Actividad Sobre los Derechos Humanos Ciencias Sociales, Formación Ciudadana e I…" at bounding box center [624, 277] width 1234 height 438
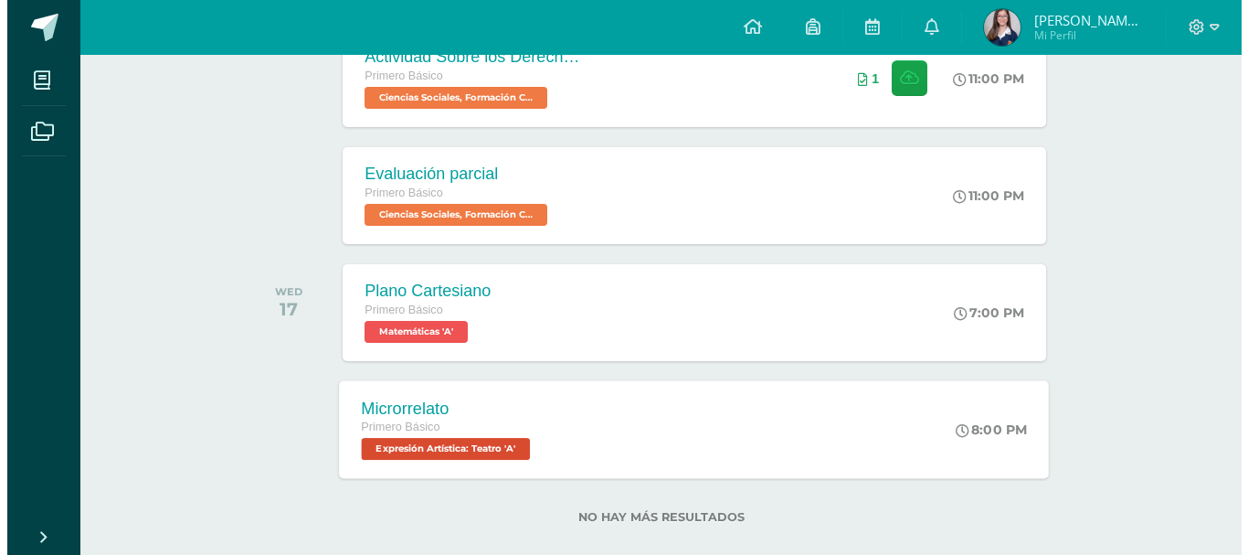
scroll to position [709, 0]
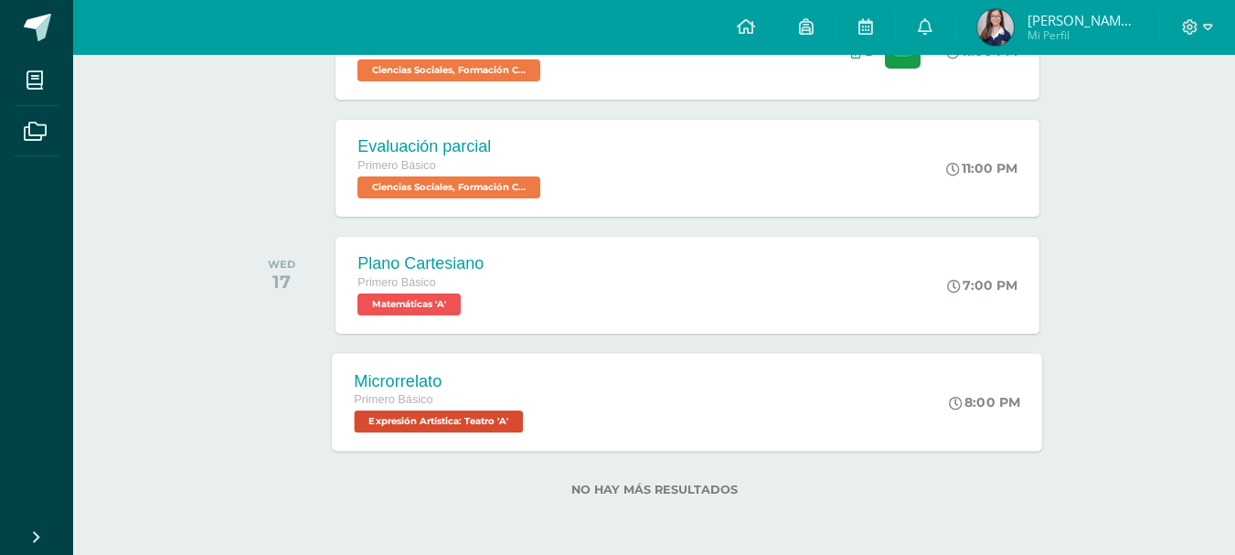
click at [814, 398] on div "Microrrelato Primero Básico Expresión Artística: Teatro 'A' 8:00 PM Microrrelat…" at bounding box center [688, 402] width 710 height 98
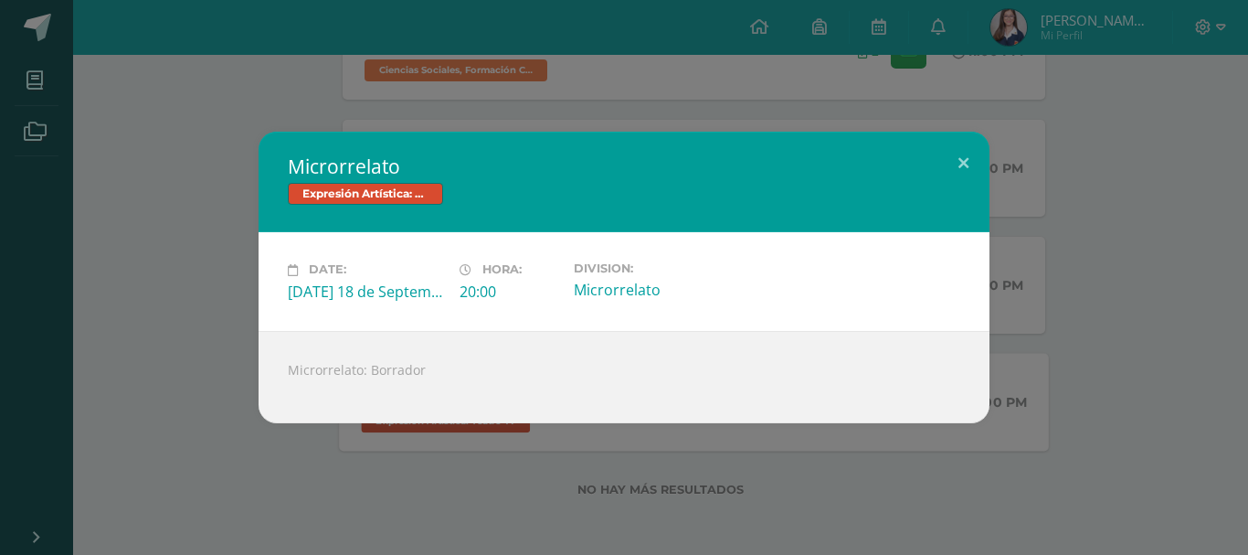
click at [209, 347] on div "Microrrelato Expresión Artística: Teatro Date: Thursday 18 de September Hora: 2…" at bounding box center [624, 277] width 1234 height 291
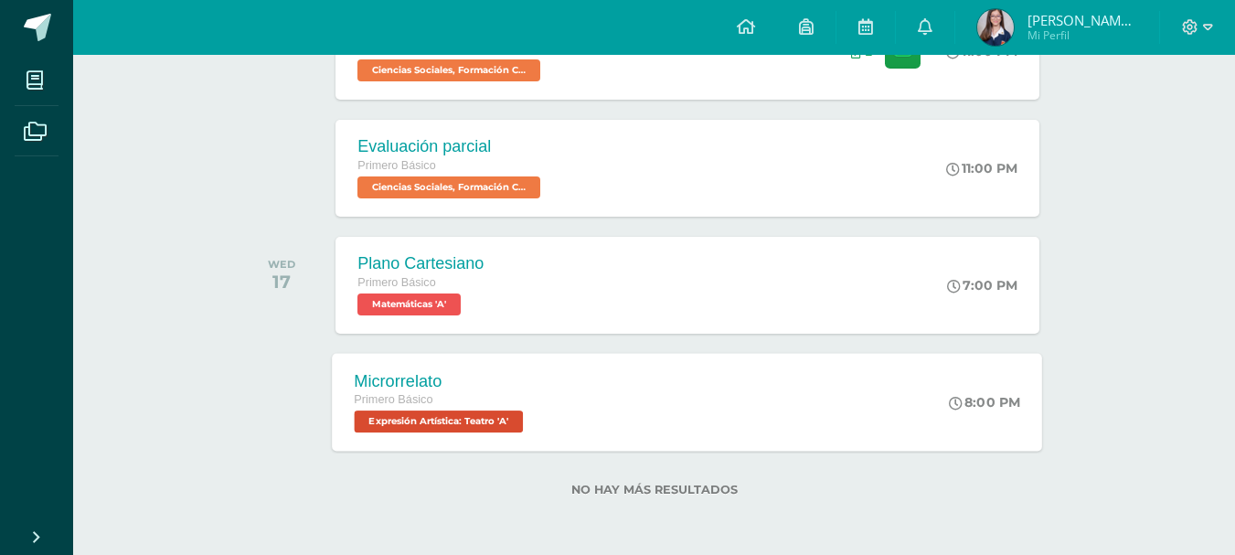
click at [367, 383] on div "Microrrelato" at bounding box center [442, 380] width 174 height 19
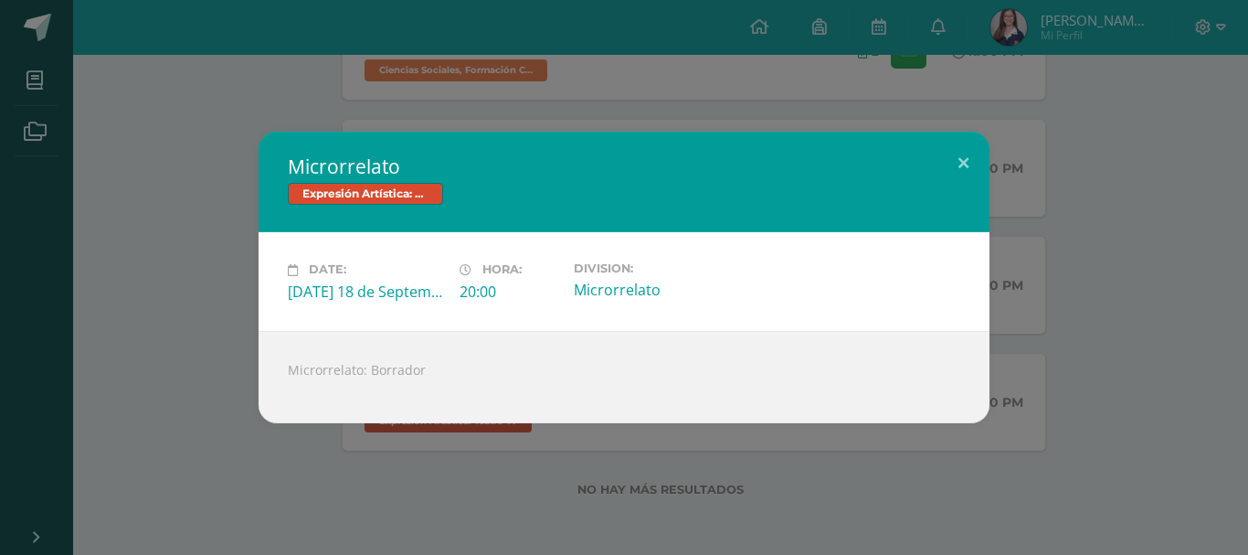
click at [213, 382] on div "Microrrelato Expresión Artística: Teatro Date: Thursday 18 de September Hora: 2…" at bounding box center [624, 277] width 1234 height 291
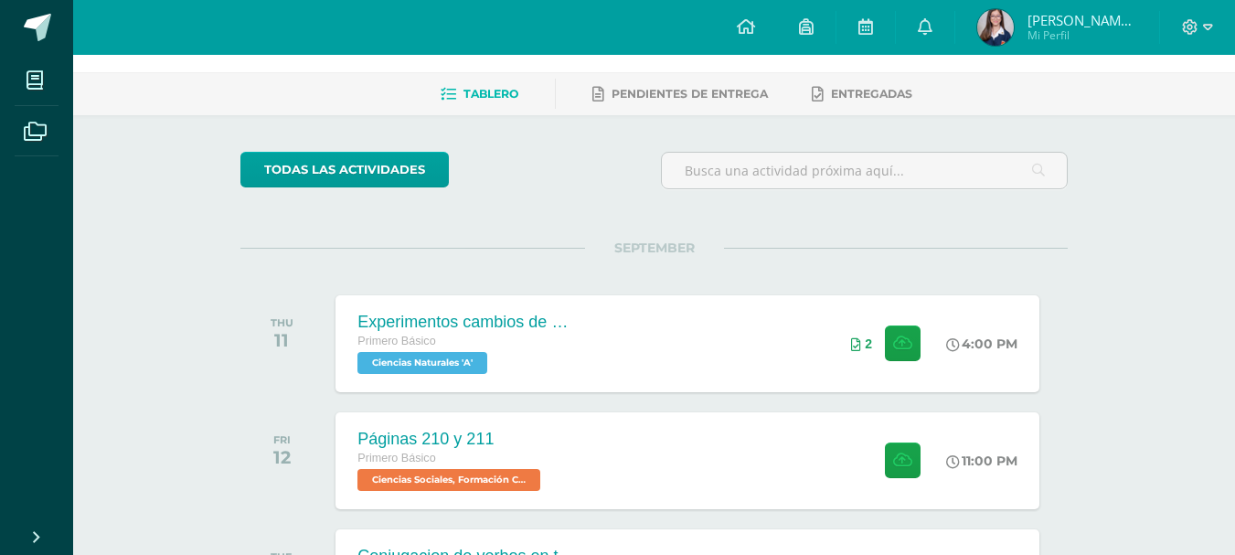
scroll to position [0, 0]
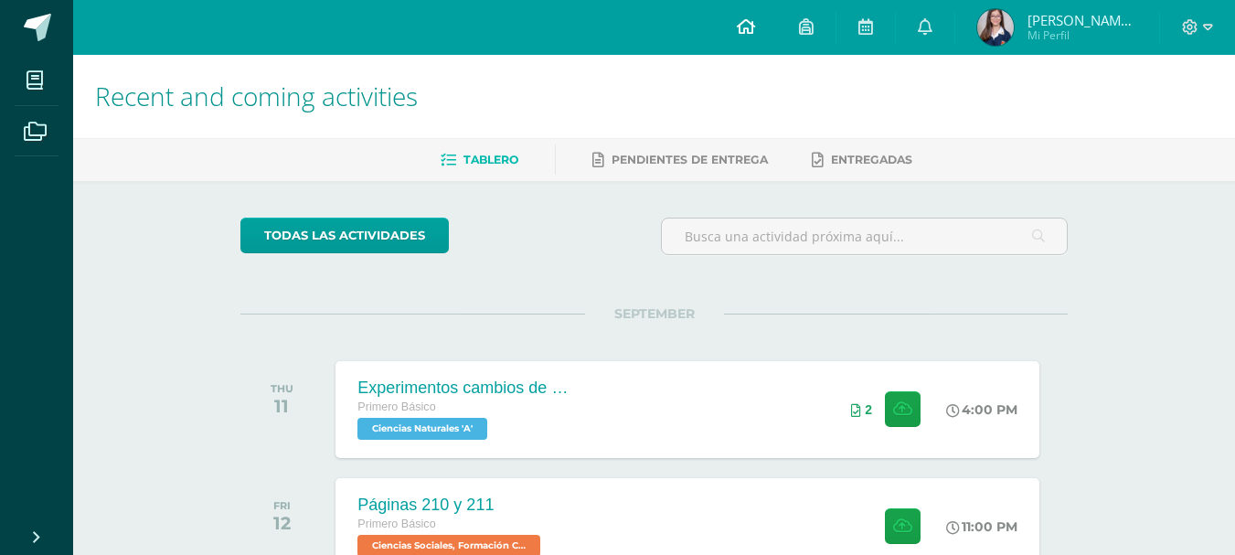
click at [755, 21] on icon at bounding box center [746, 26] width 18 height 16
